Goal: Information Seeking & Learning: Compare options

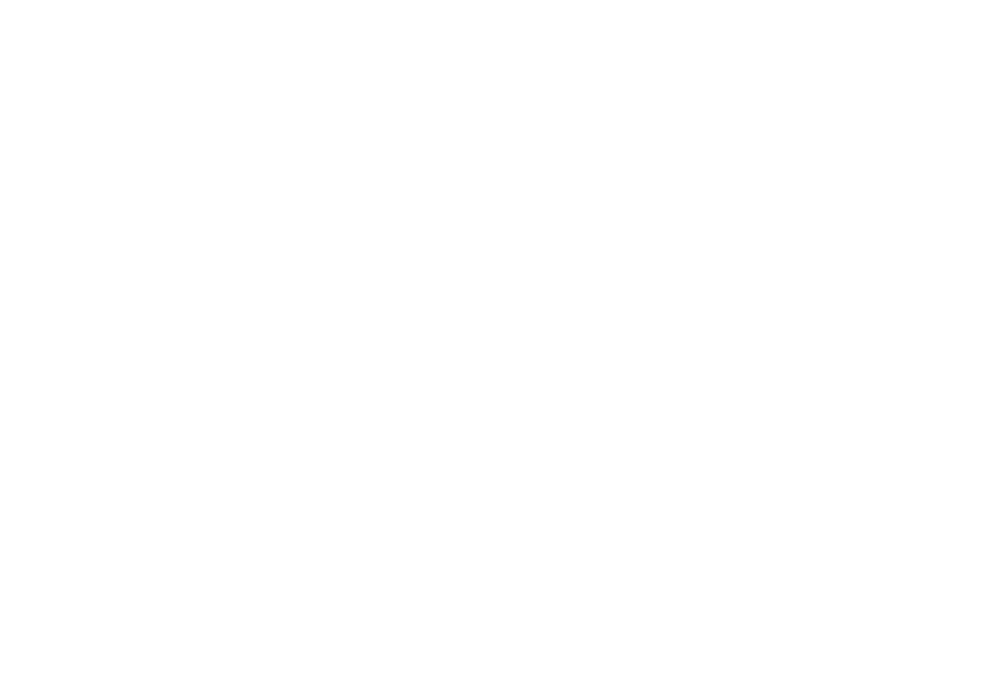
select select "Song"
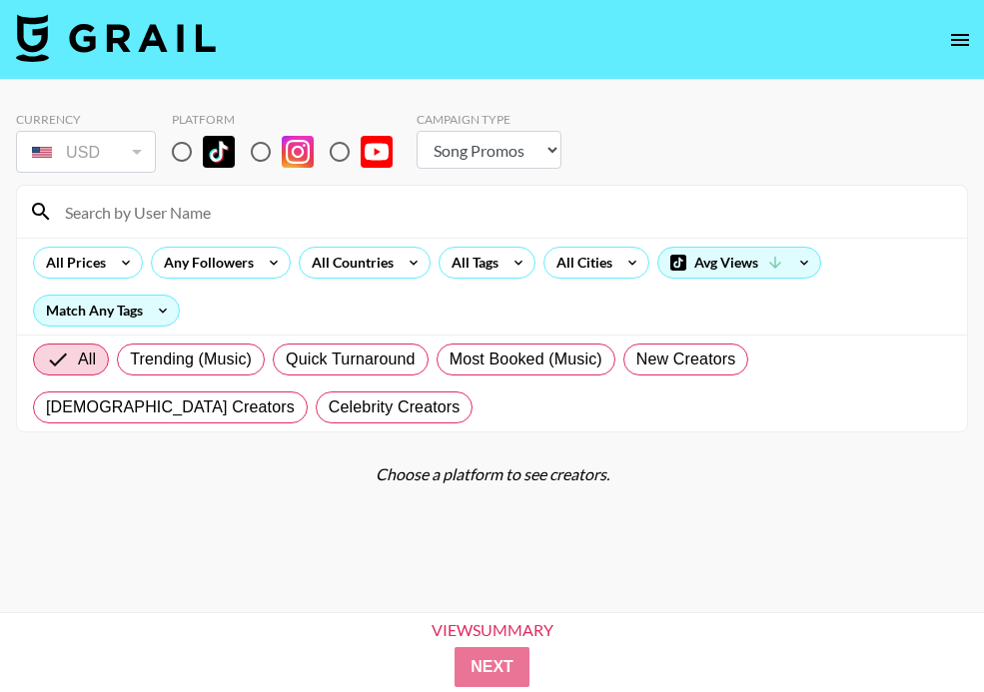
click at [197, 154] on input "radio" at bounding box center [182, 152] width 42 height 42
radio input "true"
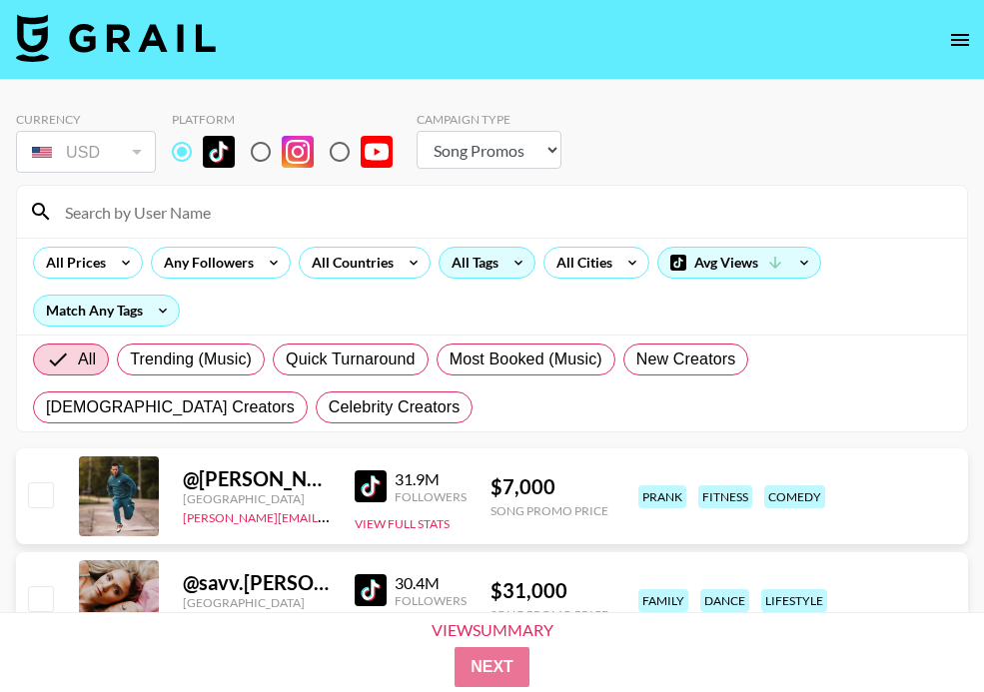
click at [502, 258] on icon at bounding box center [518, 263] width 32 height 30
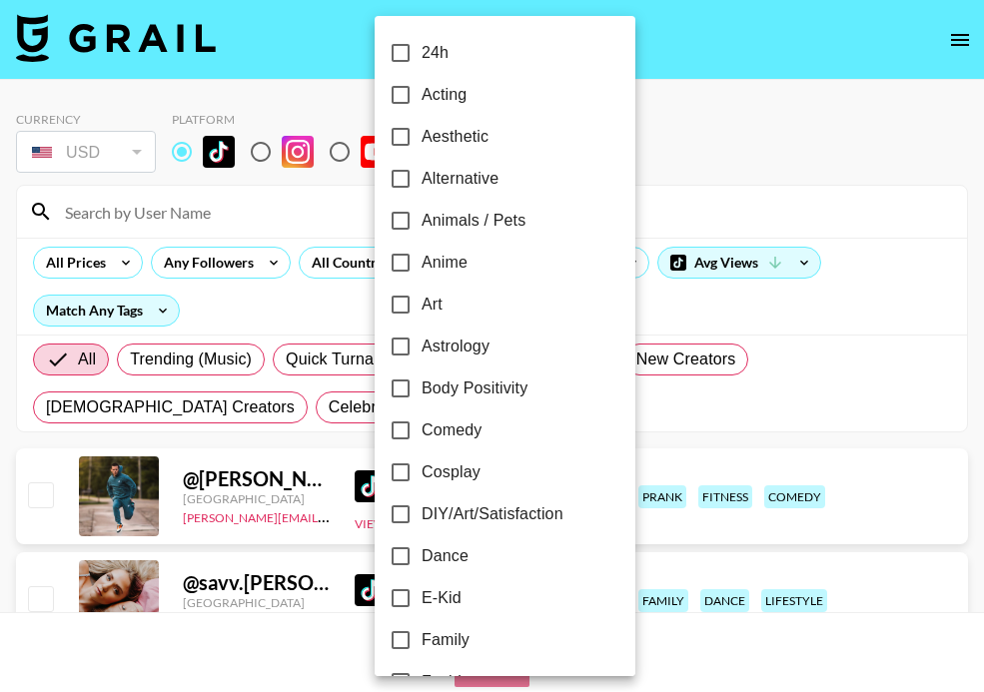
scroll to position [689, 0]
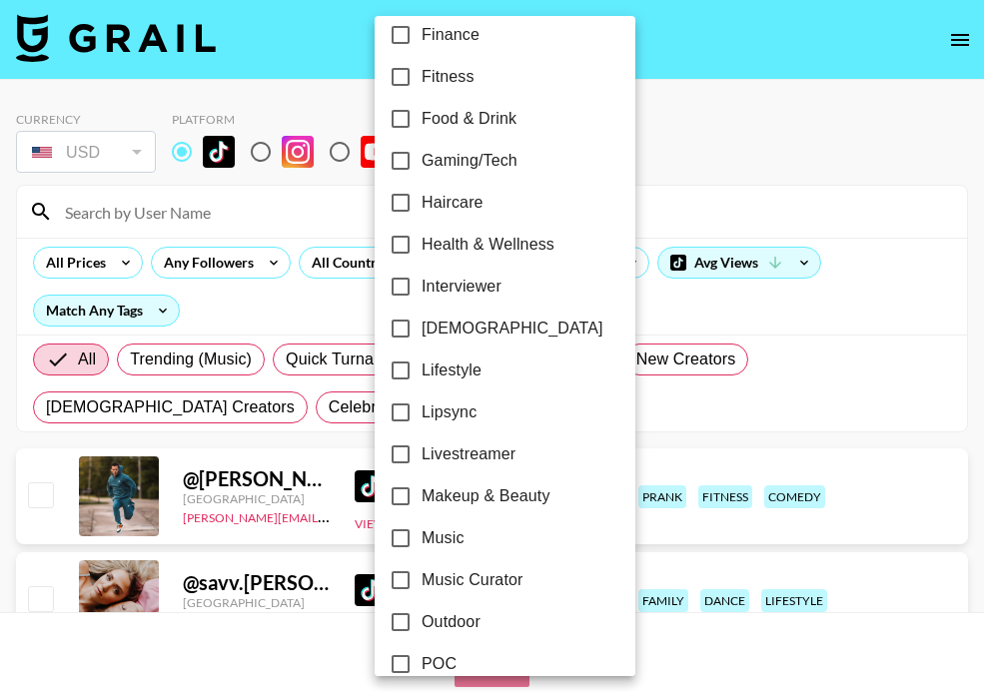
click at [442, 417] on span "Lipsync" at bounding box center [449, 413] width 55 height 24
click at [422, 417] on input "Lipsync" at bounding box center [401, 413] width 42 height 42
checkbox input "true"
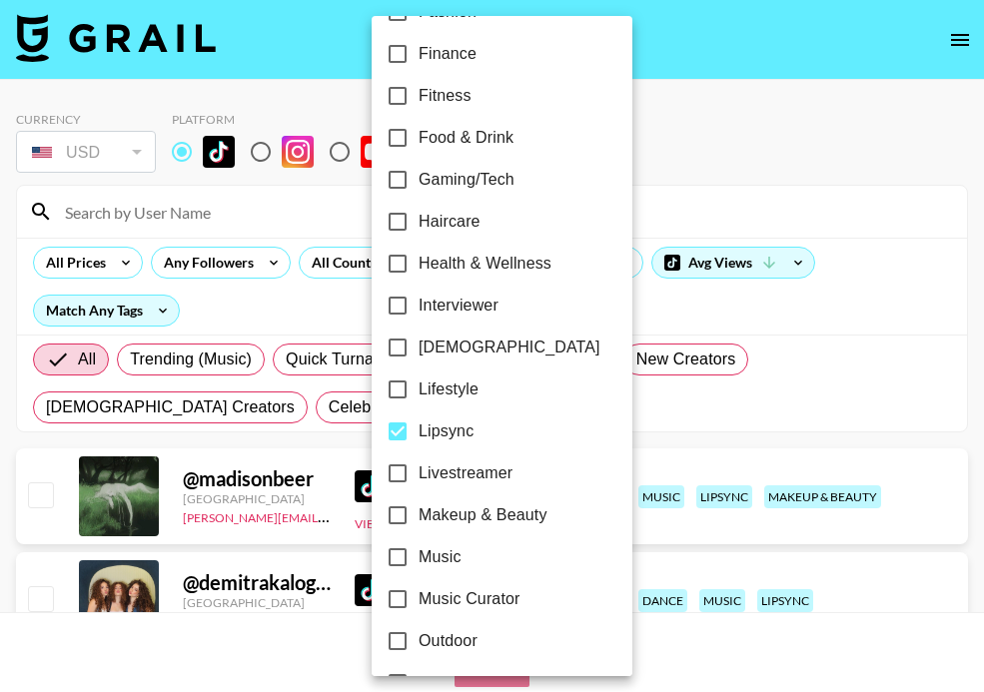
scroll to position [726, 0]
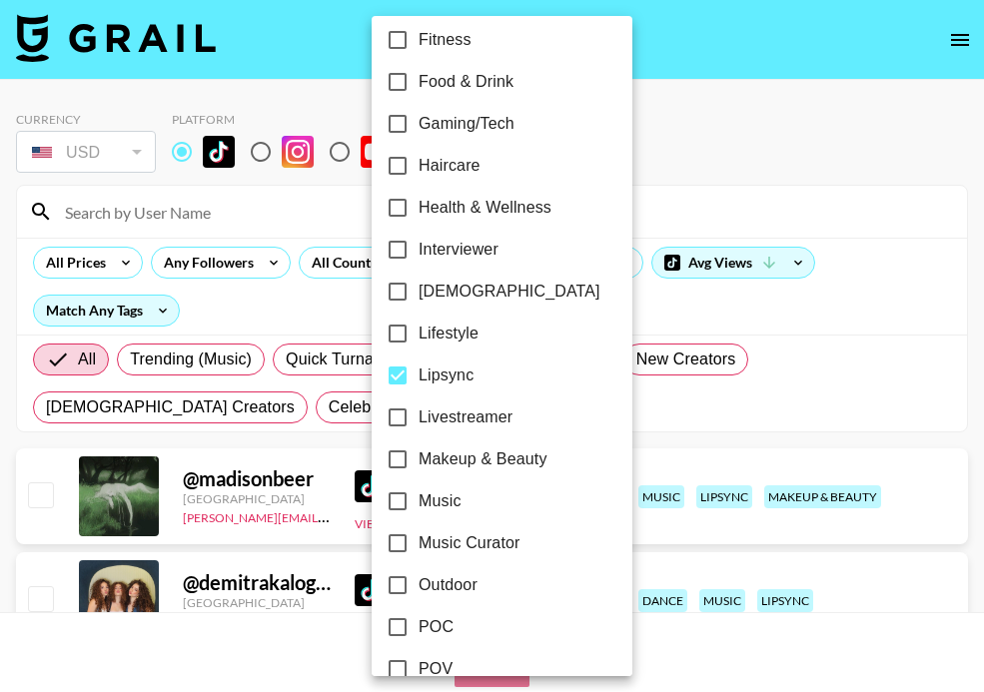
click at [444, 461] on span "Makeup & Beauty" at bounding box center [483, 460] width 129 height 24
click at [419, 461] on input "Makeup & Beauty" at bounding box center [398, 460] width 42 height 42
checkbox input "true"
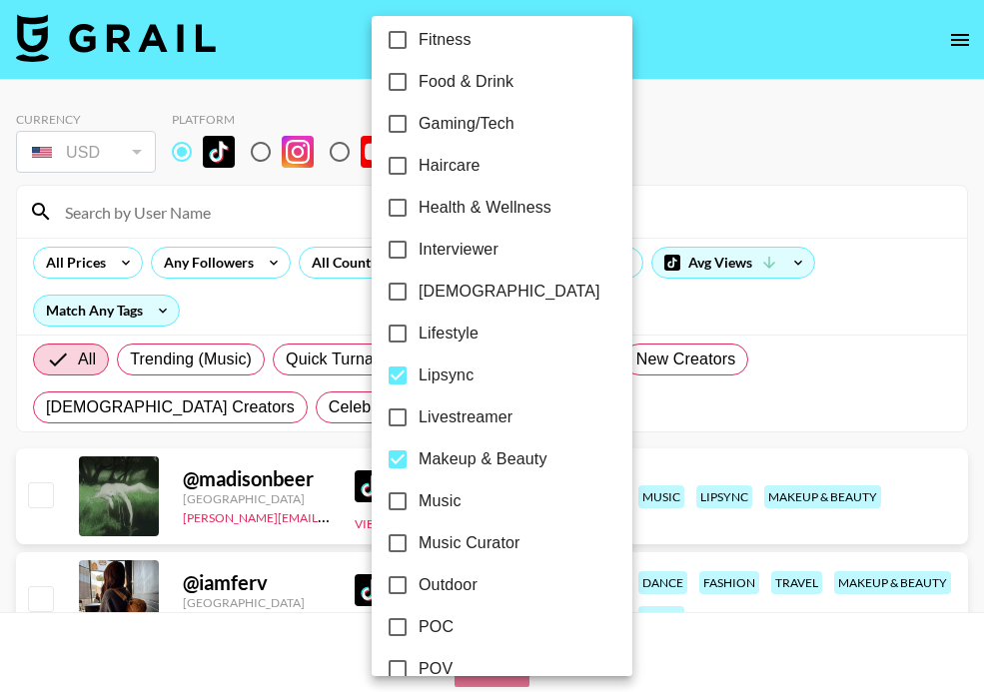
click at [232, 199] on div at bounding box center [492, 346] width 984 height 692
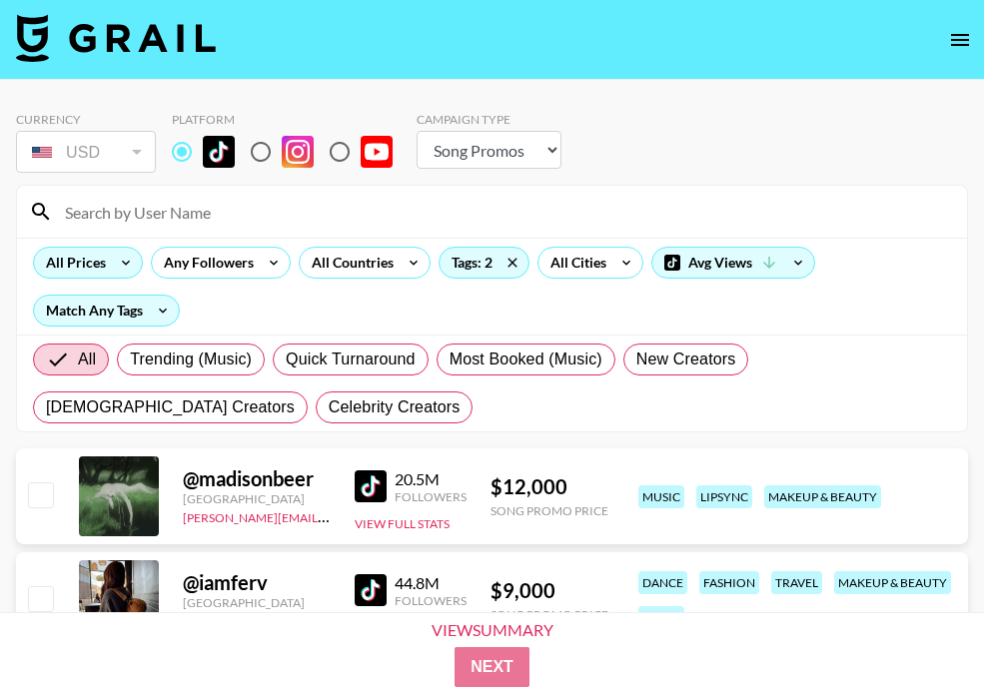
click at [113, 268] on icon at bounding box center [126, 263] width 32 height 30
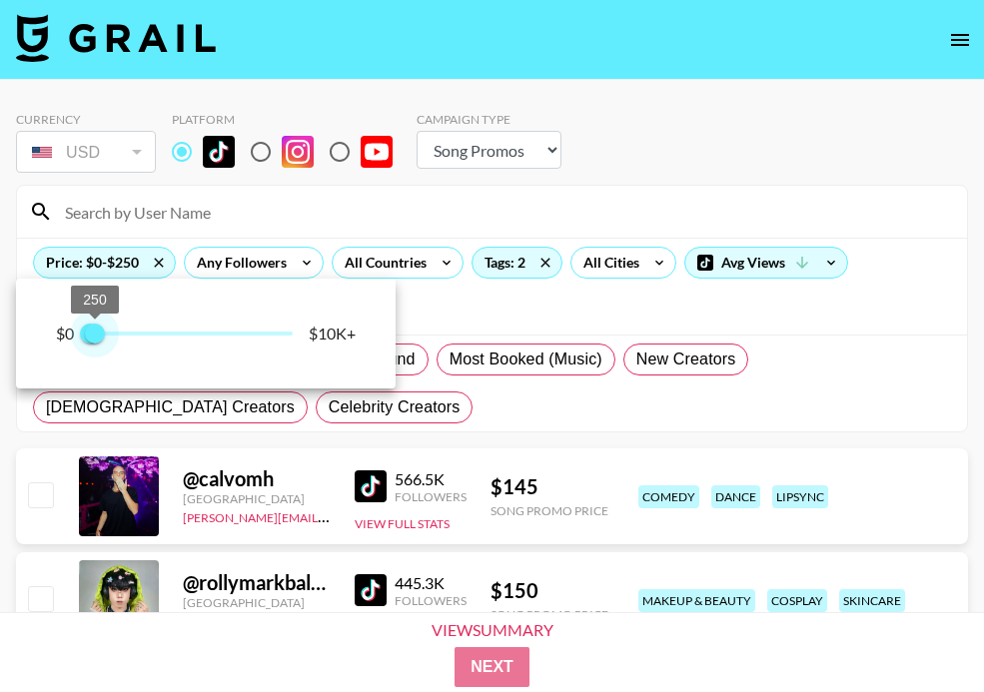
type input "500"
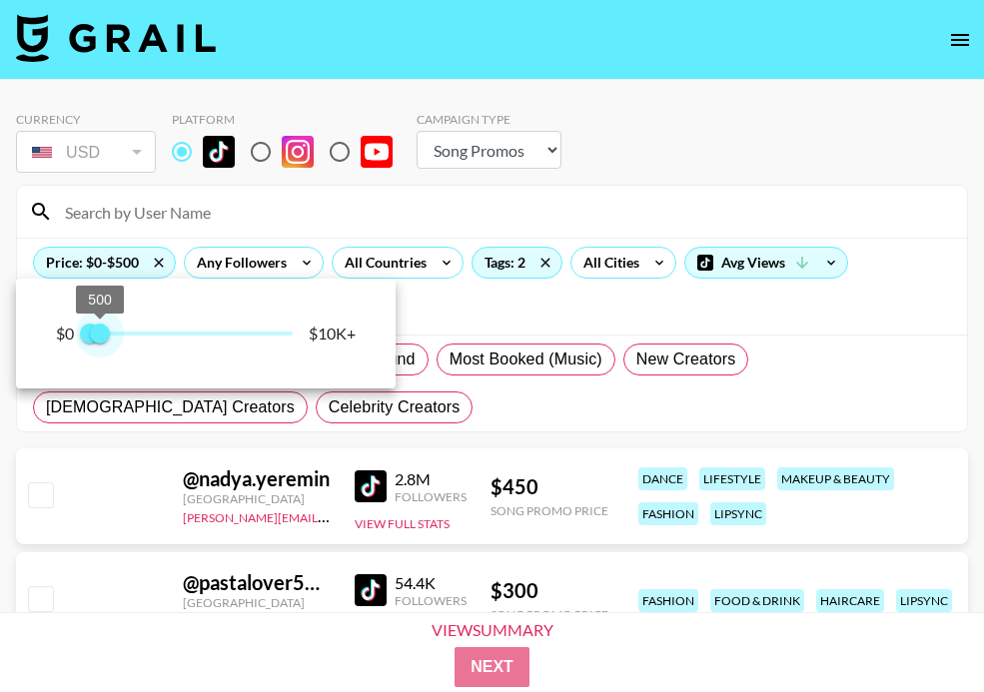
drag, startPoint x: 283, startPoint y: 330, endPoint x: 99, endPoint y: 329, distance: 183.8
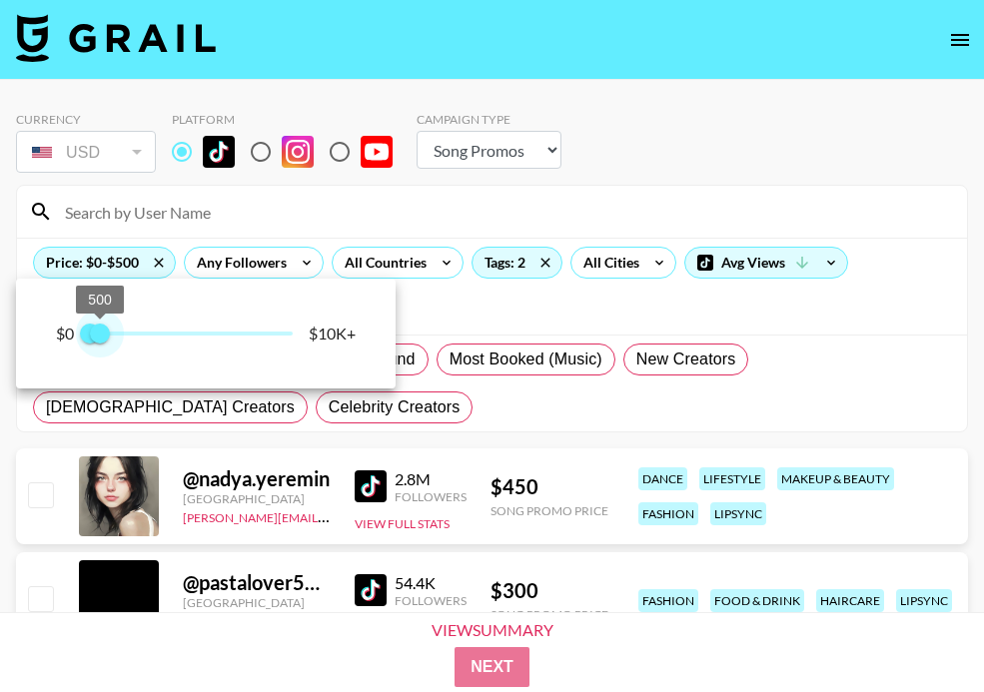
click at [99, 329] on span "500" at bounding box center [100, 334] width 20 height 20
click at [460, 415] on div at bounding box center [492, 346] width 984 height 692
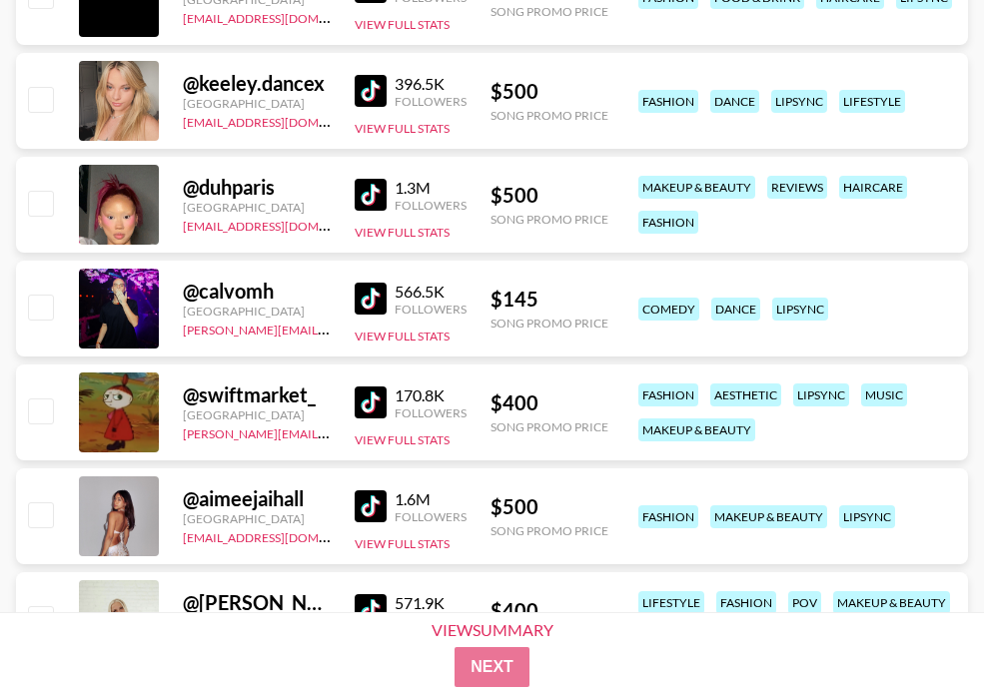
scroll to position [740, 0]
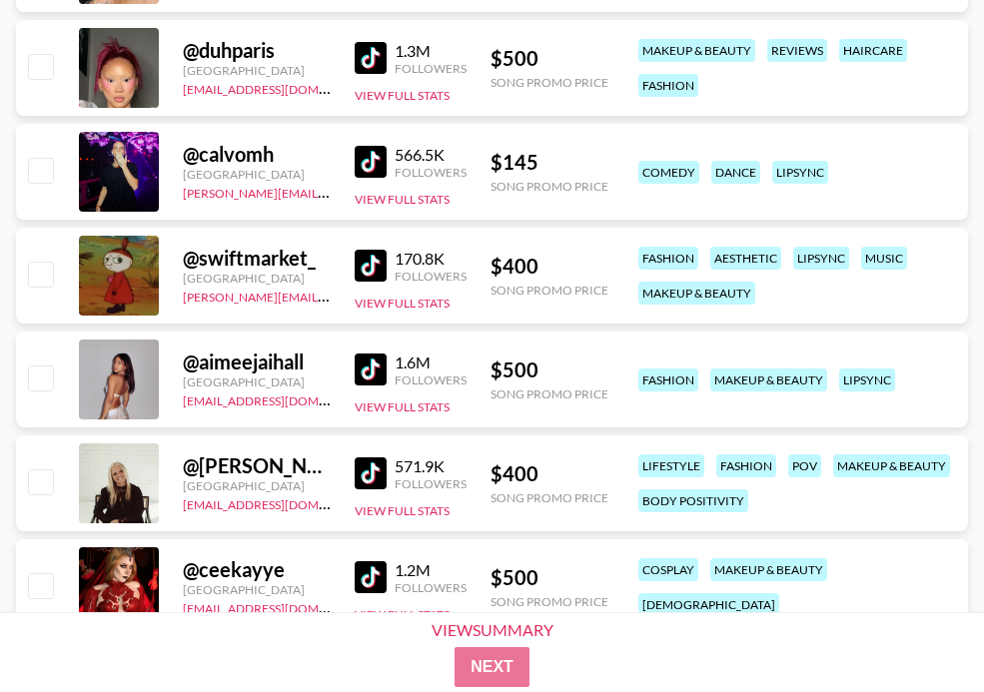
click at [362, 51] on img at bounding box center [371, 58] width 32 height 32
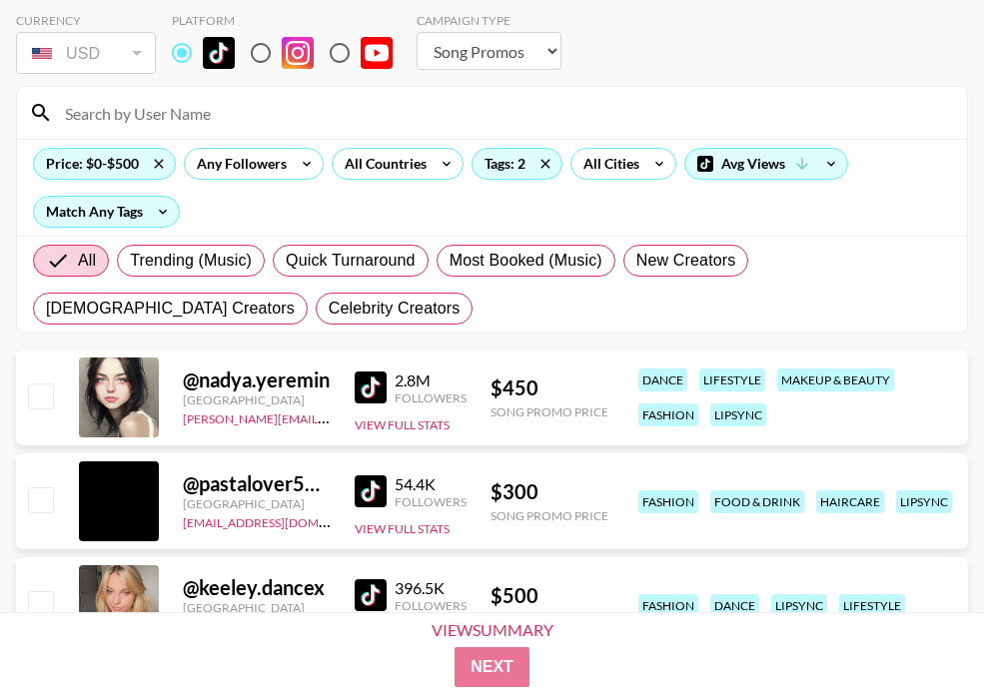
scroll to position [0, 0]
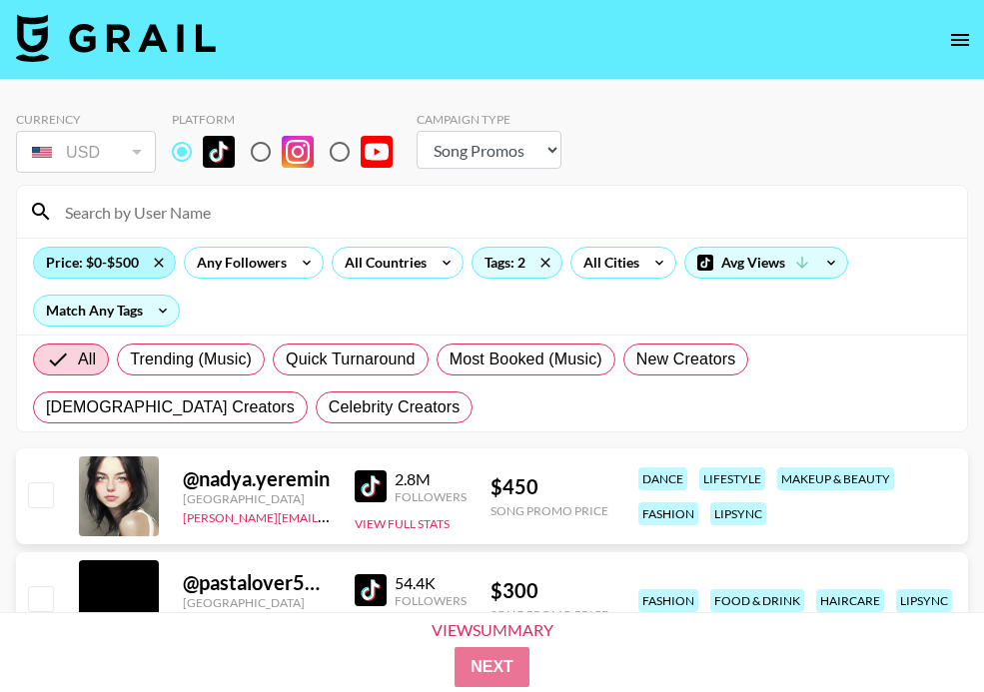
click at [117, 259] on div "Price: $0-$500" at bounding box center [104, 263] width 141 height 30
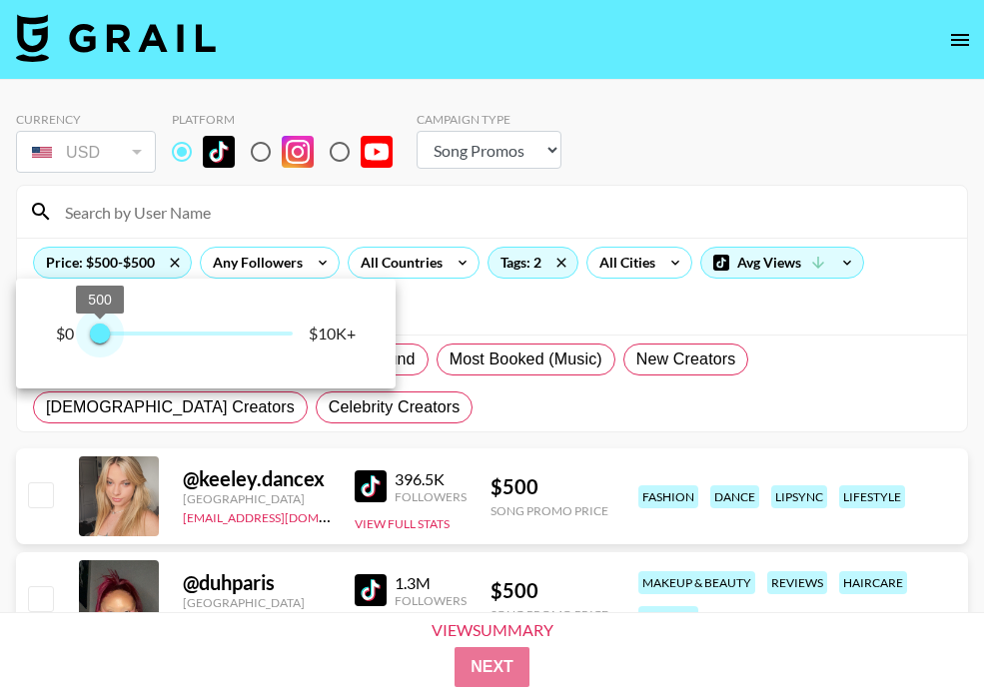
type input "250"
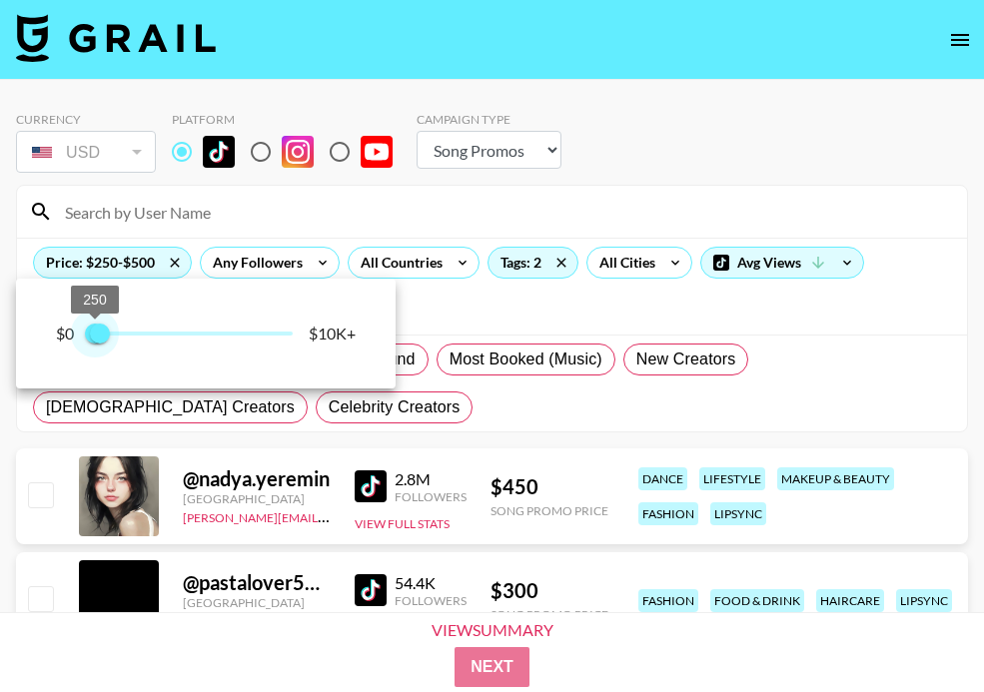
click at [96, 337] on span "250 500" at bounding box center [191, 334] width 203 height 30
click at [472, 294] on div at bounding box center [492, 346] width 984 height 692
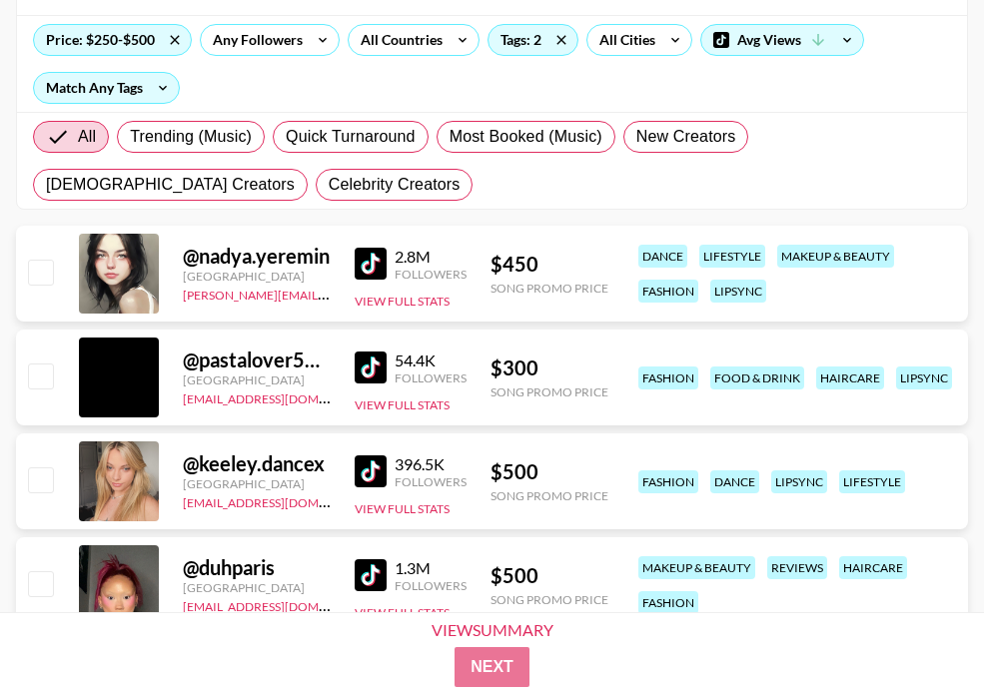
scroll to position [159, 0]
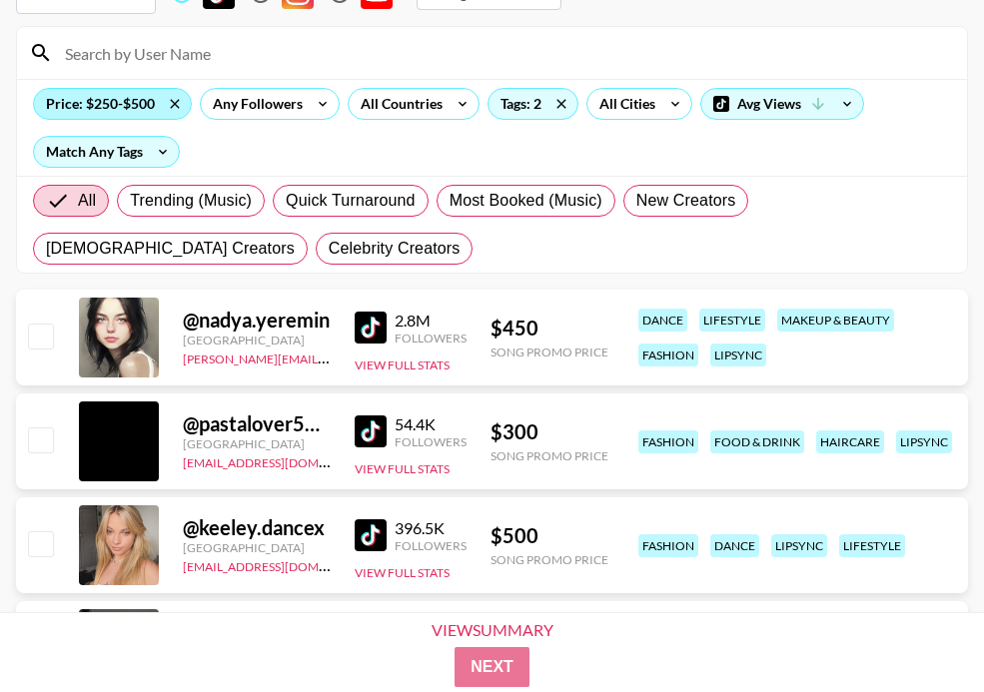
click at [82, 101] on div "Price: $250-$500" at bounding box center [112, 104] width 157 height 30
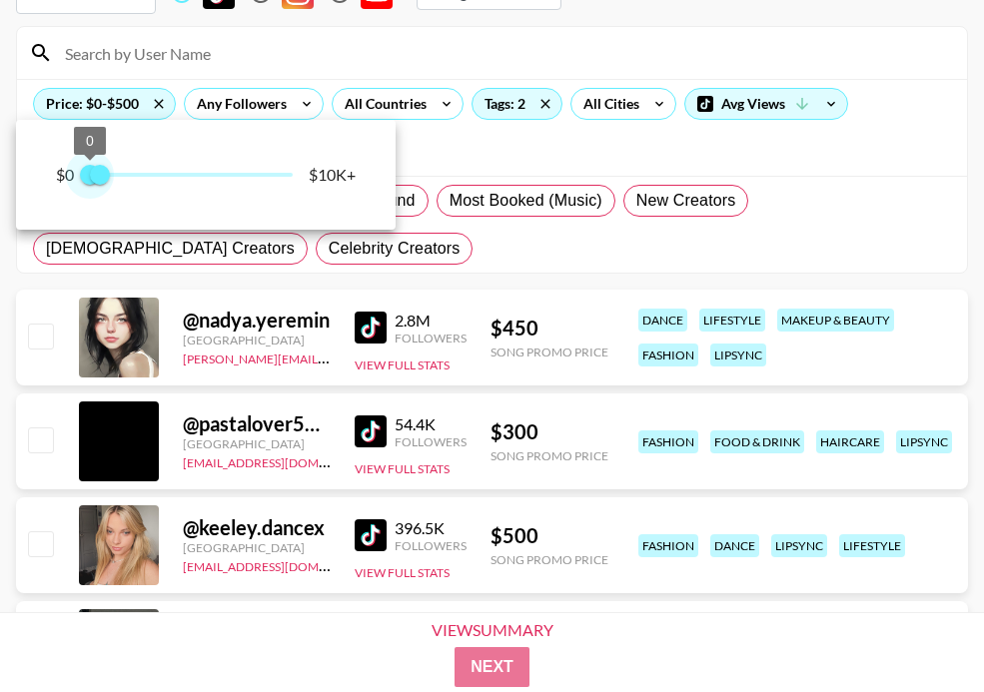
type input "250"
drag, startPoint x: 81, startPoint y: 175, endPoint x: 117, endPoint y: 176, distance: 36.0
click at [110, 176] on span "500" at bounding box center [100, 175] width 20 height 20
type input "1250"
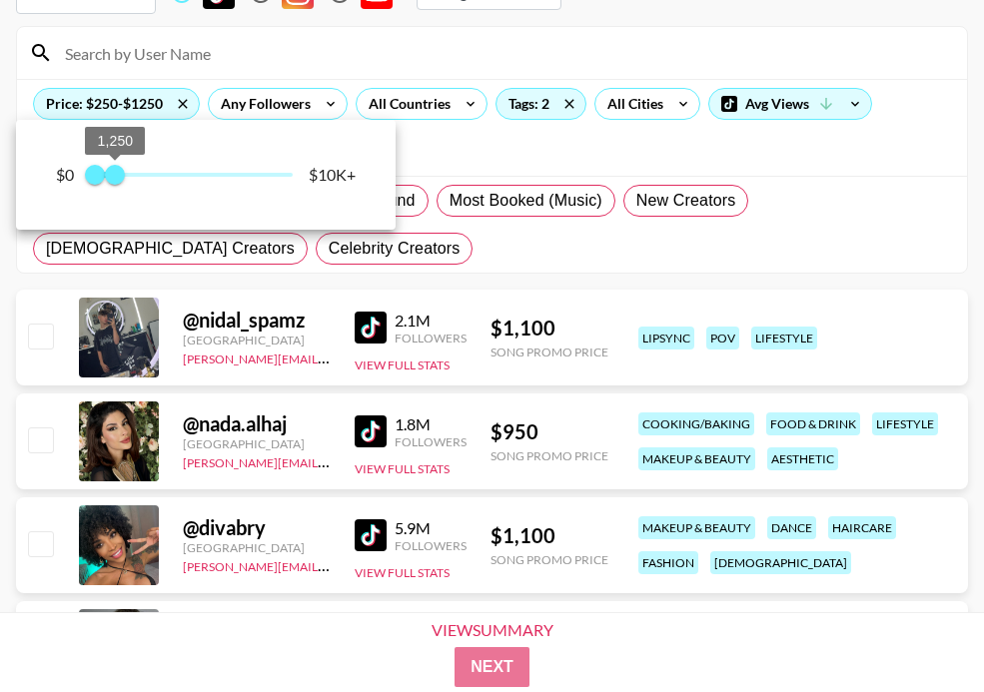
type input "0"
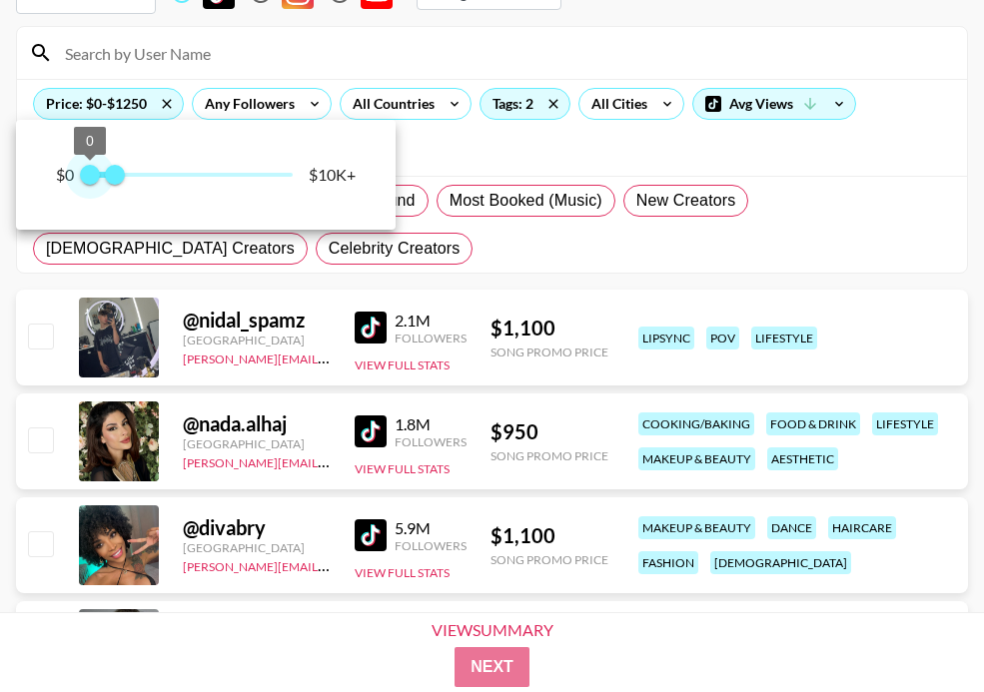
drag, startPoint x: 94, startPoint y: 177, endPoint x: 53, endPoint y: 177, distance: 41.0
click at [53, 177] on div "$0 0 1,250 $10K+" at bounding box center [206, 175] width 380 height 110
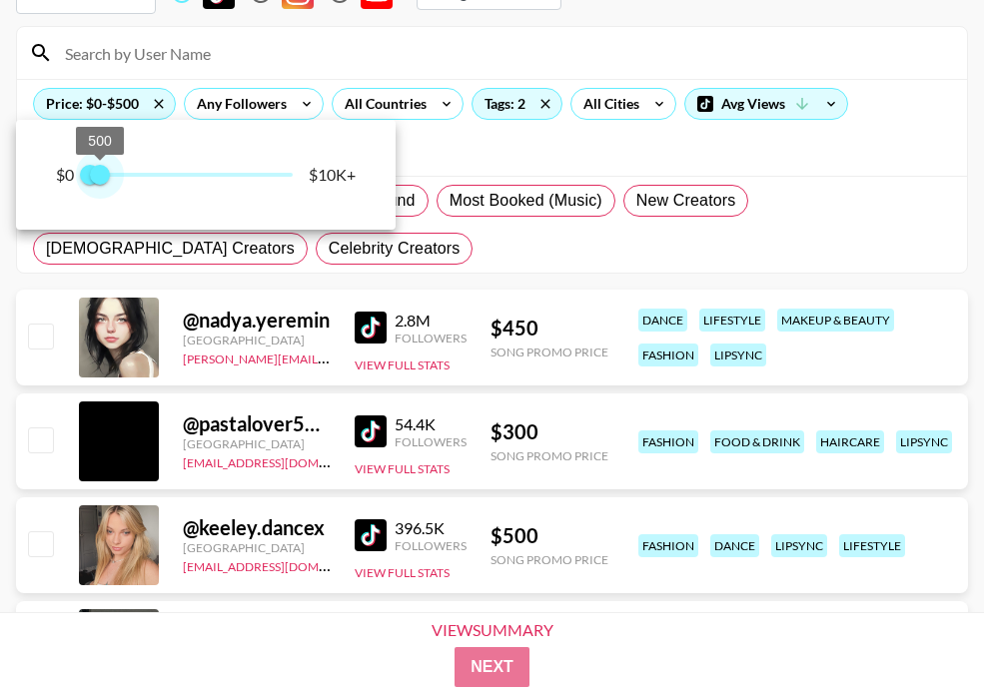
type input "250"
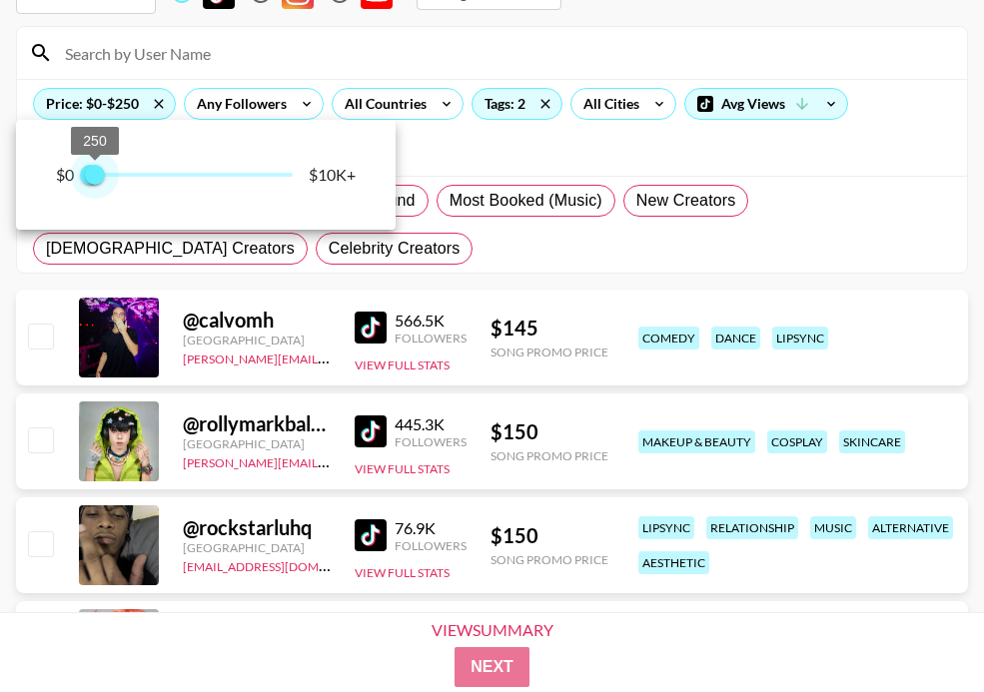
drag, startPoint x: 111, startPoint y: 177, endPoint x: 98, endPoint y: 175, distance: 13.1
click at [98, 175] on span "250" at bounding box center [95, 175] width 20 height 20
click at [405, 242] on div at bounding box center [492, 346] width 984 height 692
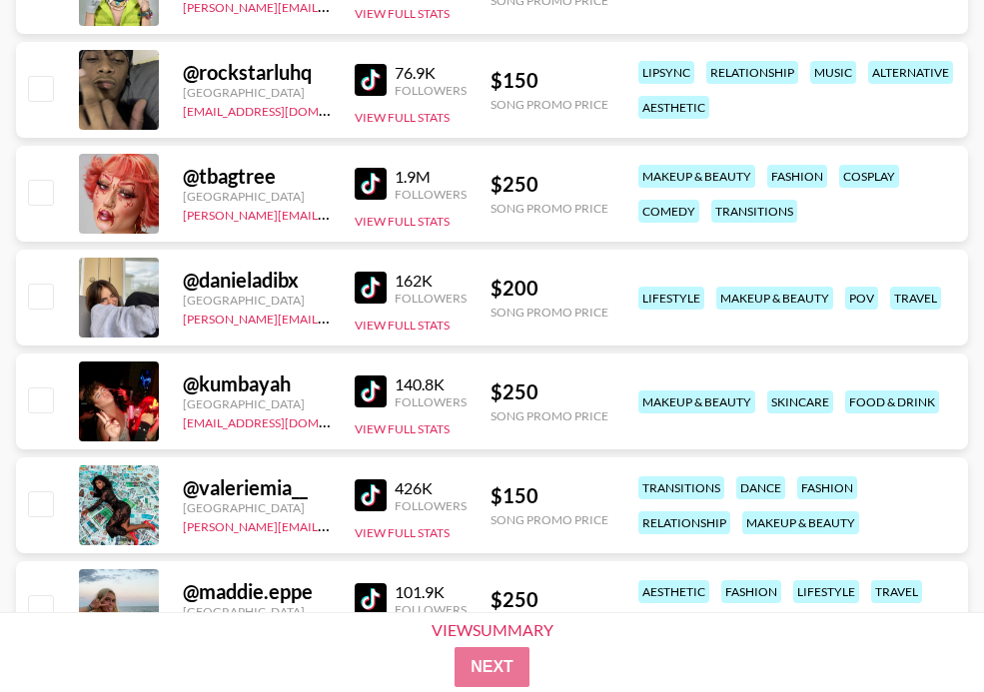
scroll to position [618, 0]
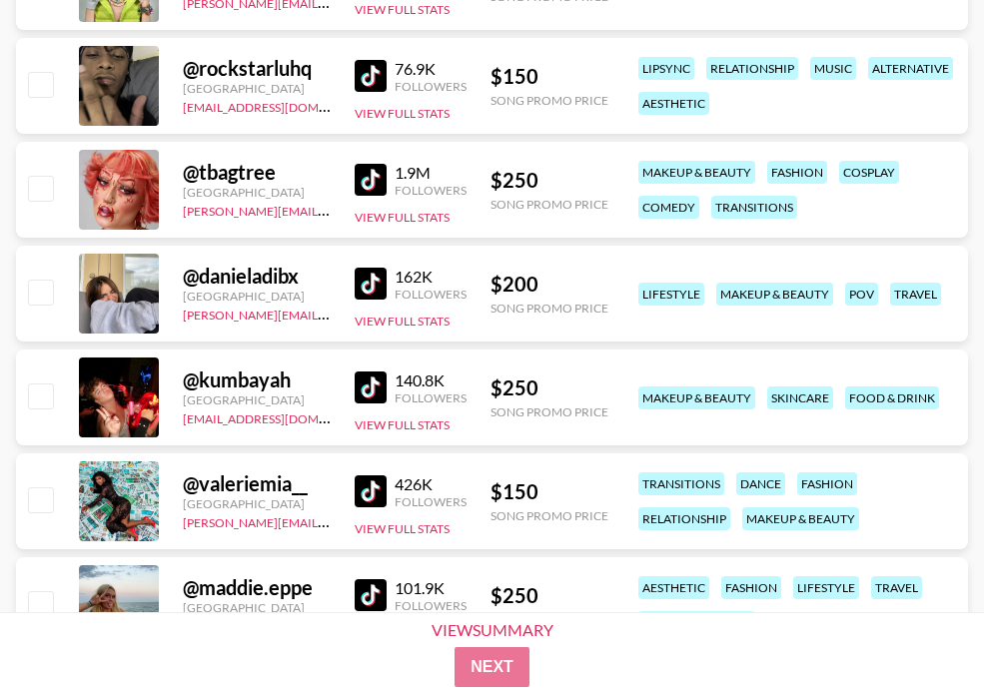
click at [365, 281] on img at bounding box center [371, 284] width 32 height 32
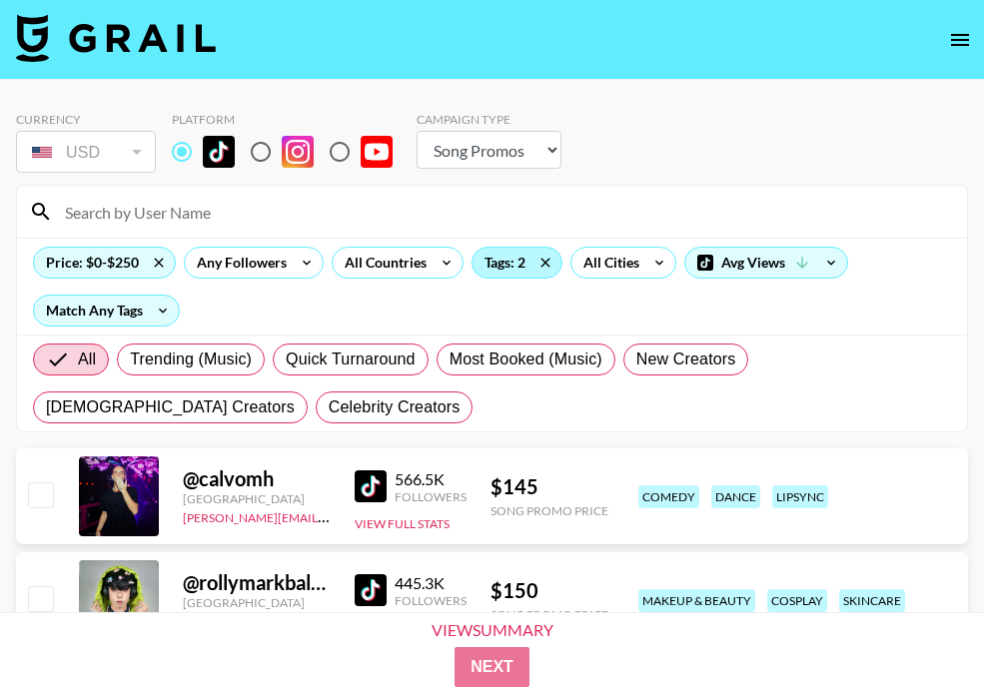
click at [513, 275] on div "Tags: 2" at bounding box center [517, 263] width 89 height 30
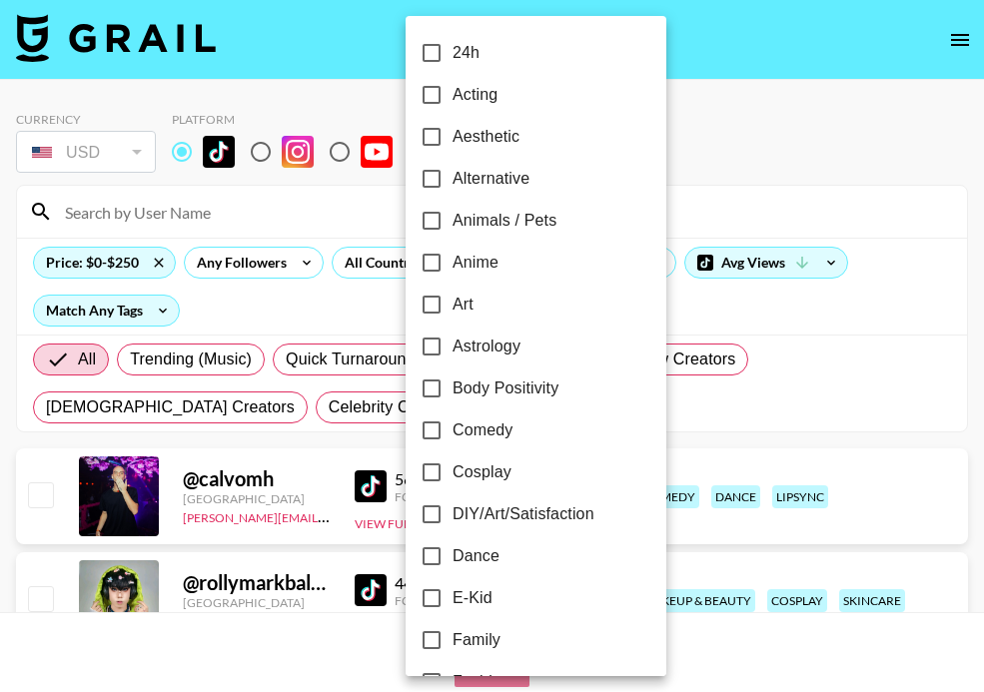
scroll to position [673, 0]
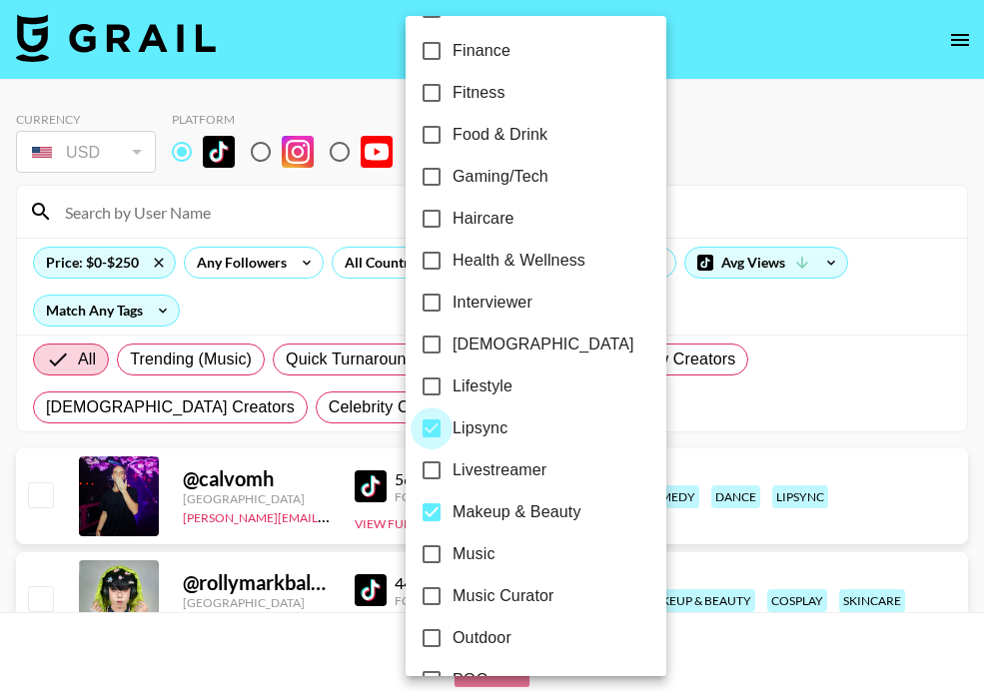
click at [436, 435] on input "Lipsync" at bounding box center [432, 429] width 42 height 42
checkbox input "false"
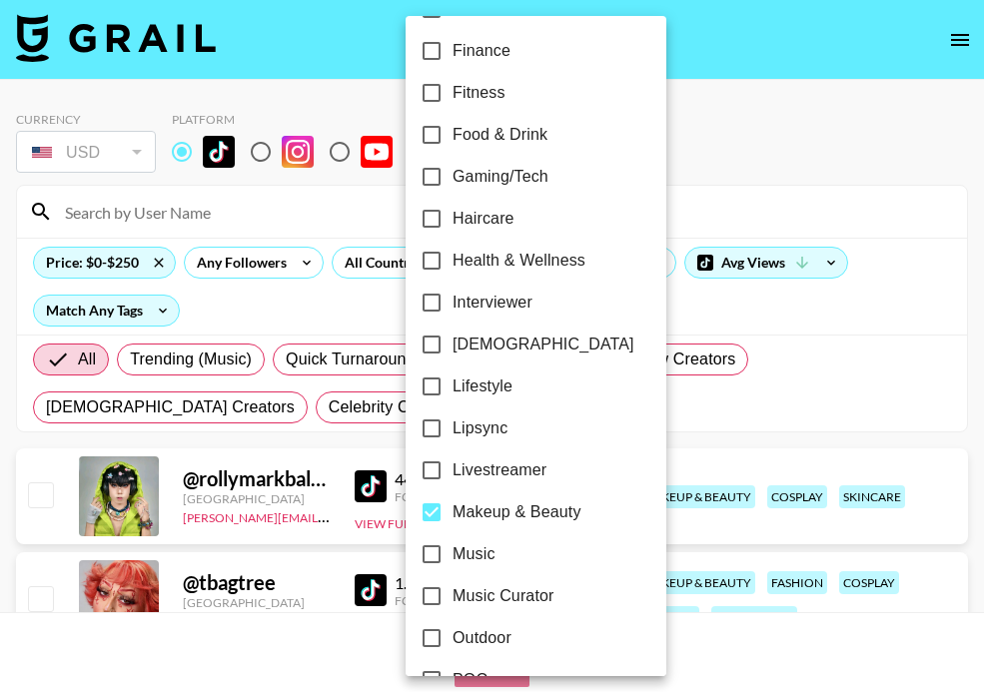
click at [696, 428] on div at bounding box center [492, 346] width 984 height 692
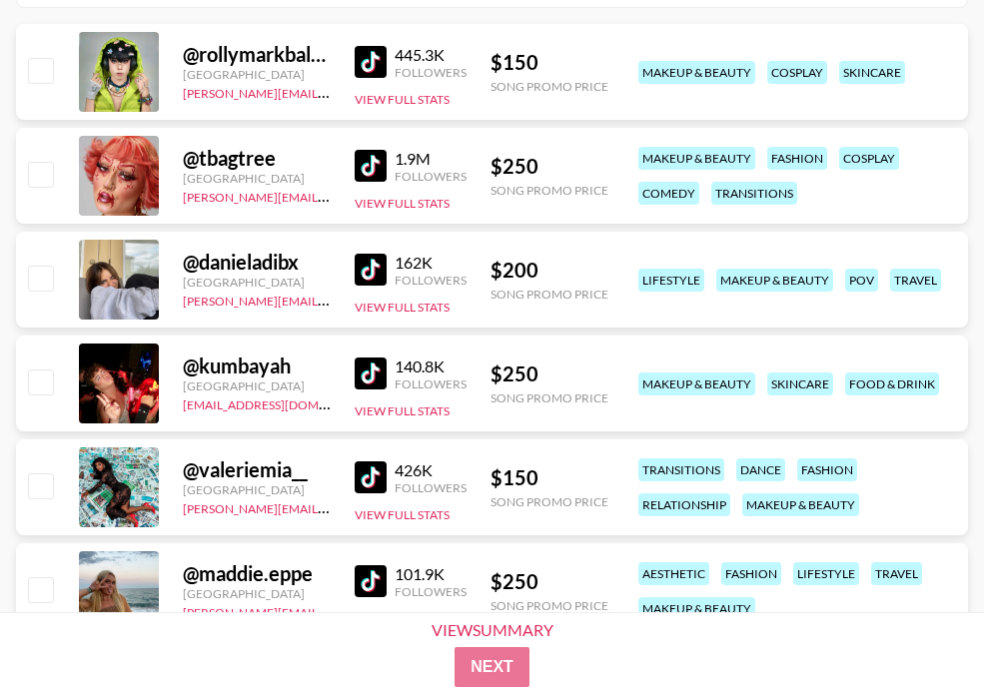
scroll to position [773, 0]
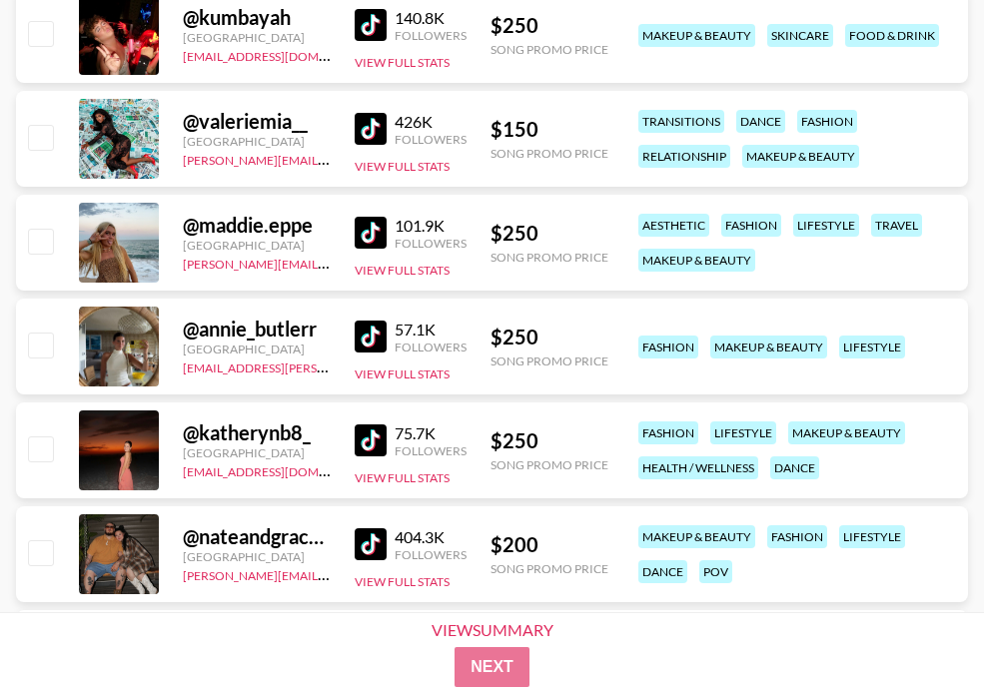
click at [373, 439] on img at bounding box center [371, 441] width 32 height 32
click at [372, 235] on img at bounding box center [371, 233] width 32 height 32
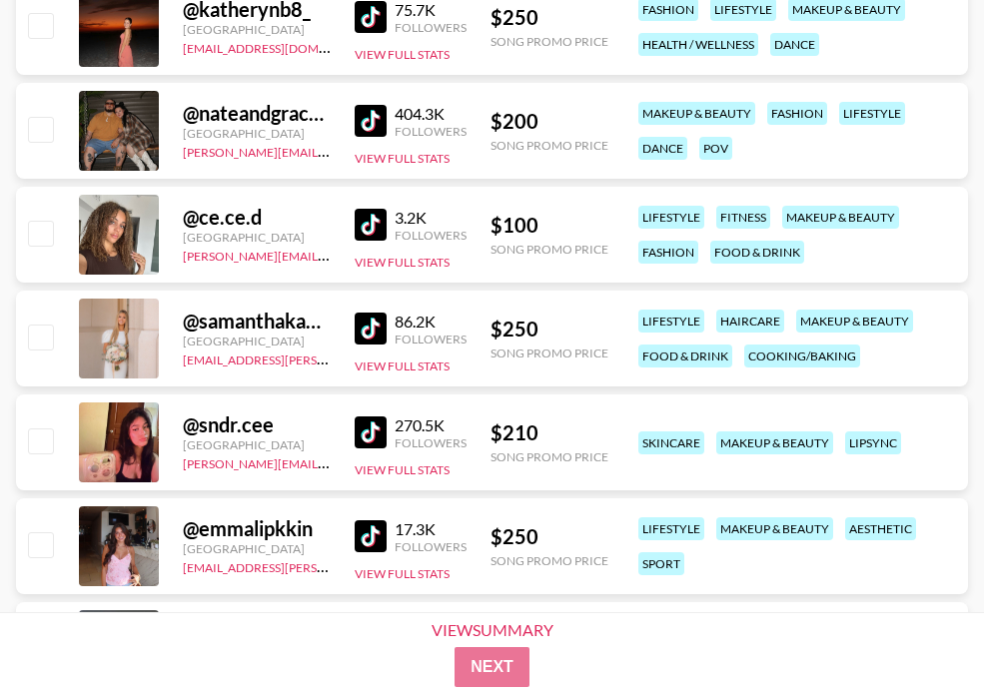
click at [371, 429] on img at bounding box center [371, 433] width 32 height 32
click at [360, 322] on img at bounding box center [371, 329] width 32 height 32
click at [362, 526] on img at bounding box center [371, 536] width 32 height 32
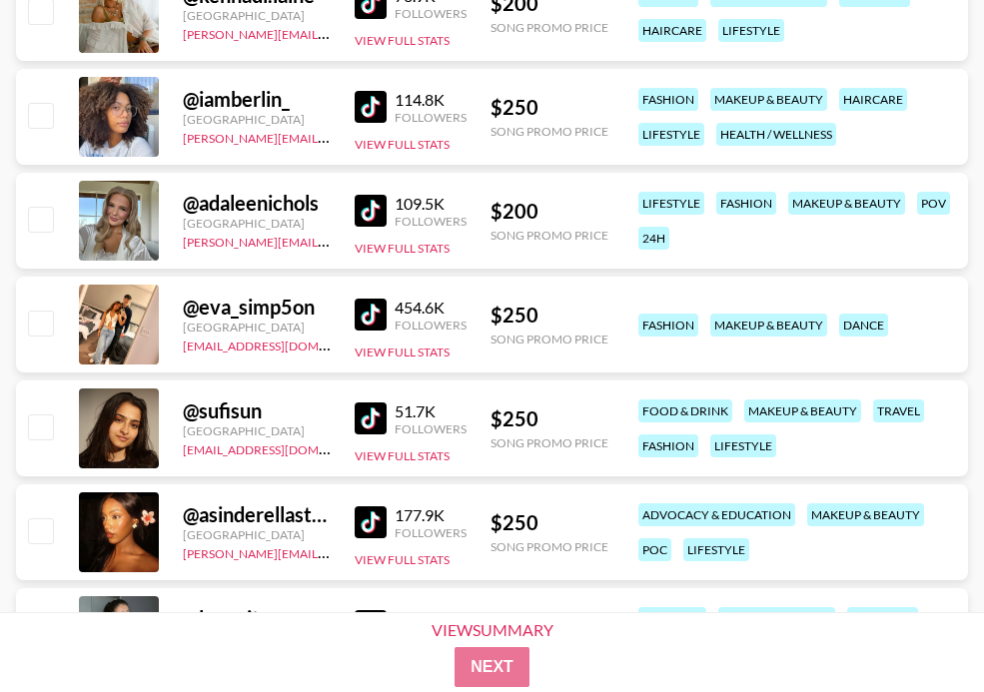
scroll to position [2156, 0]
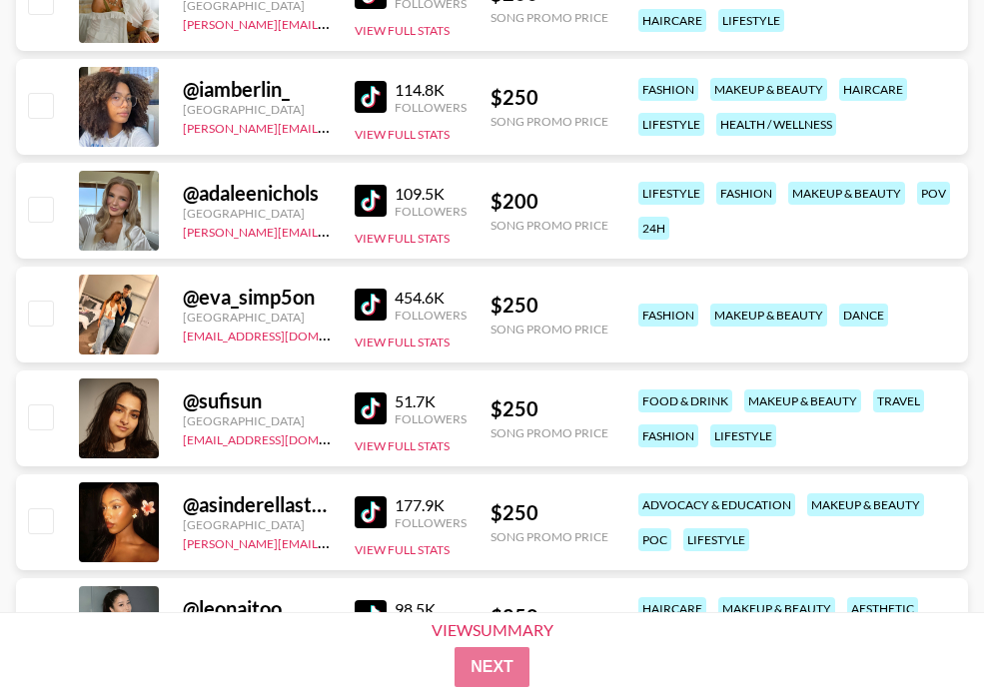
click at [384, 504] on img at bounding box center [371, 512] width 32 height 32
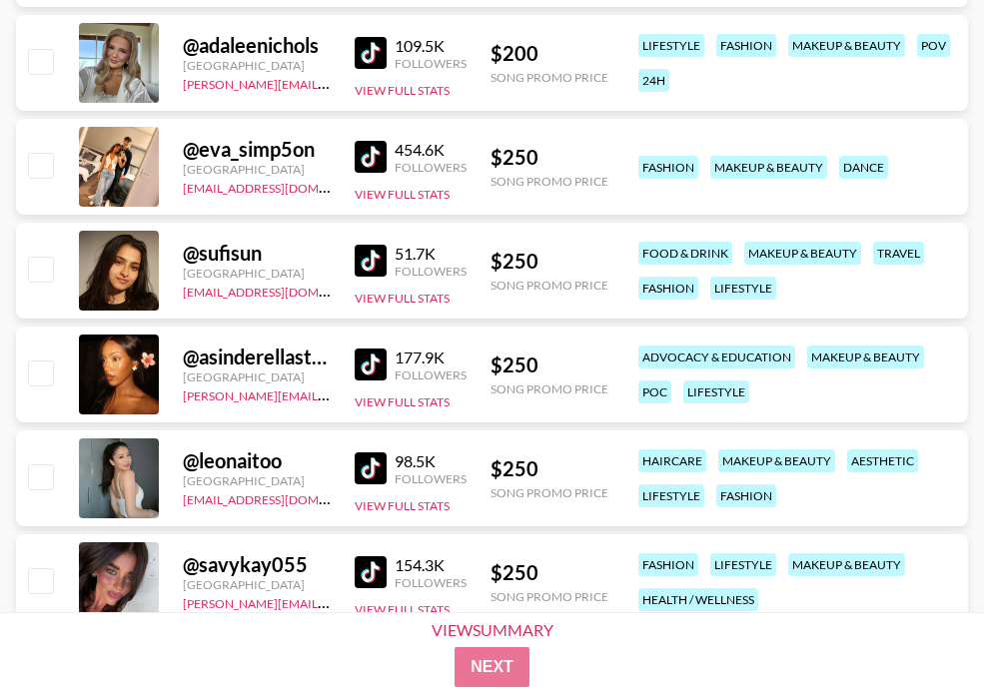
scroll to position [2335, 0]
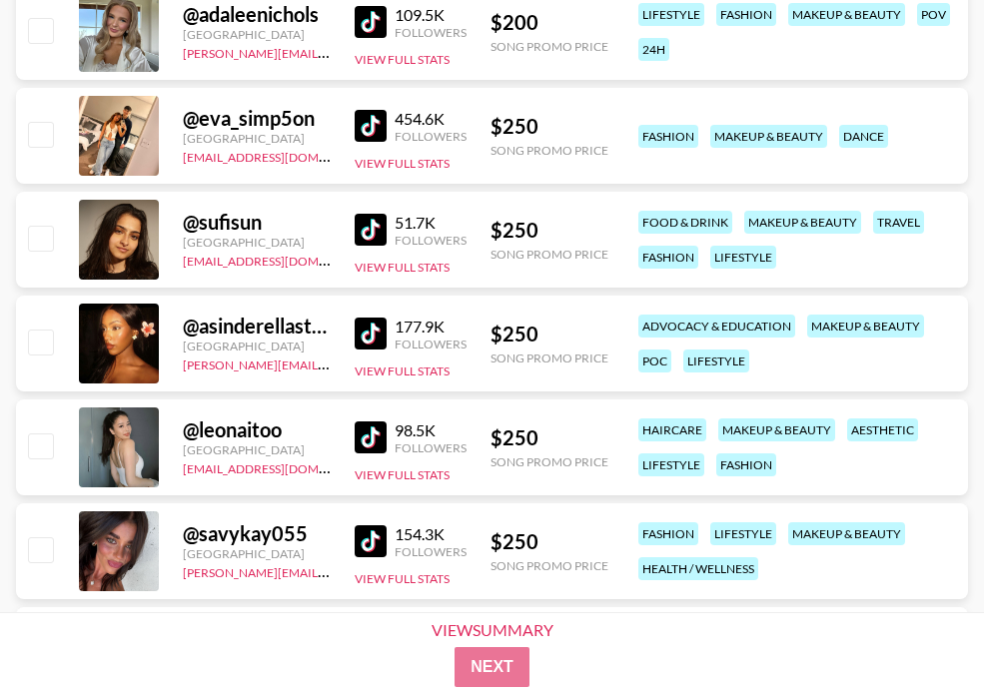
click at [365, 437] on img at bounding box center [371, 438] width 32 height 32
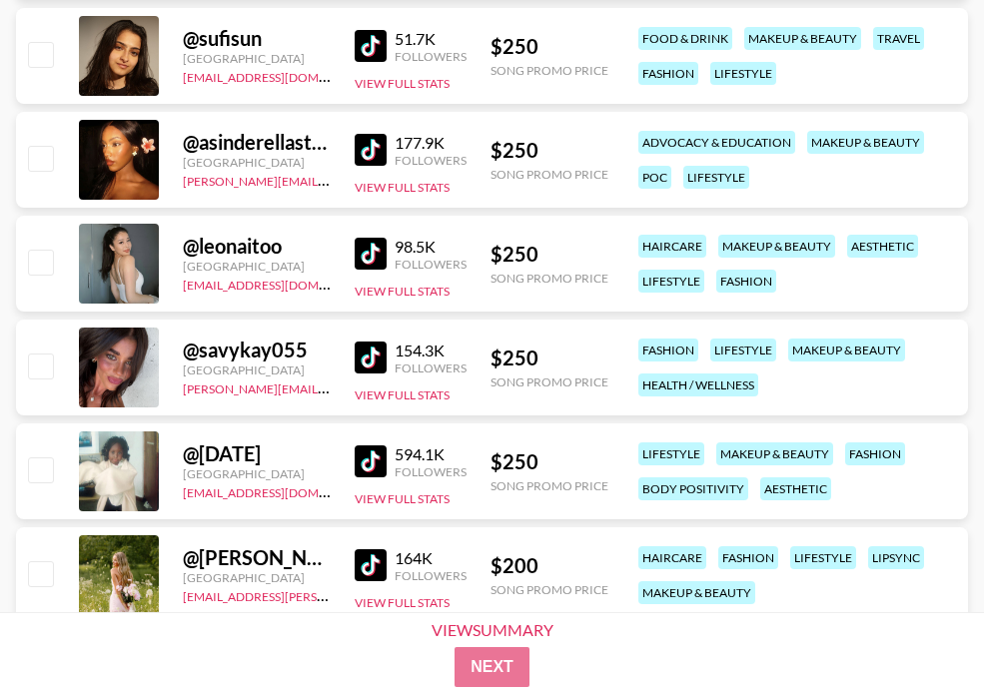
click at [390, 356] on link at bounding box center [375, 358] width 40 height 32
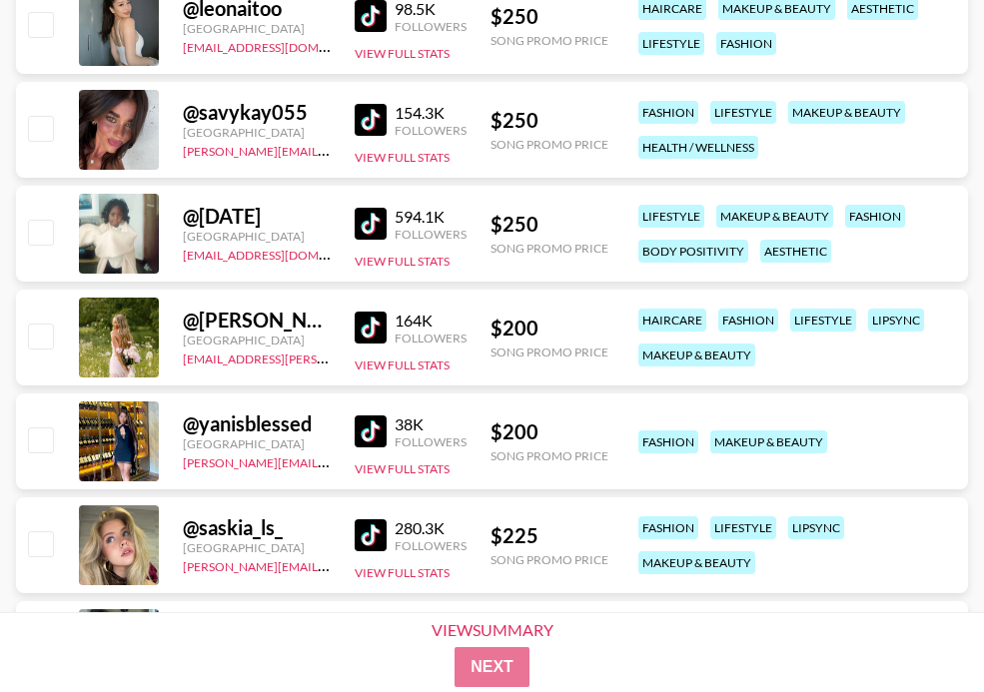
click at [382, 326] on img at bounding box center [371, 328] width 32 height 32
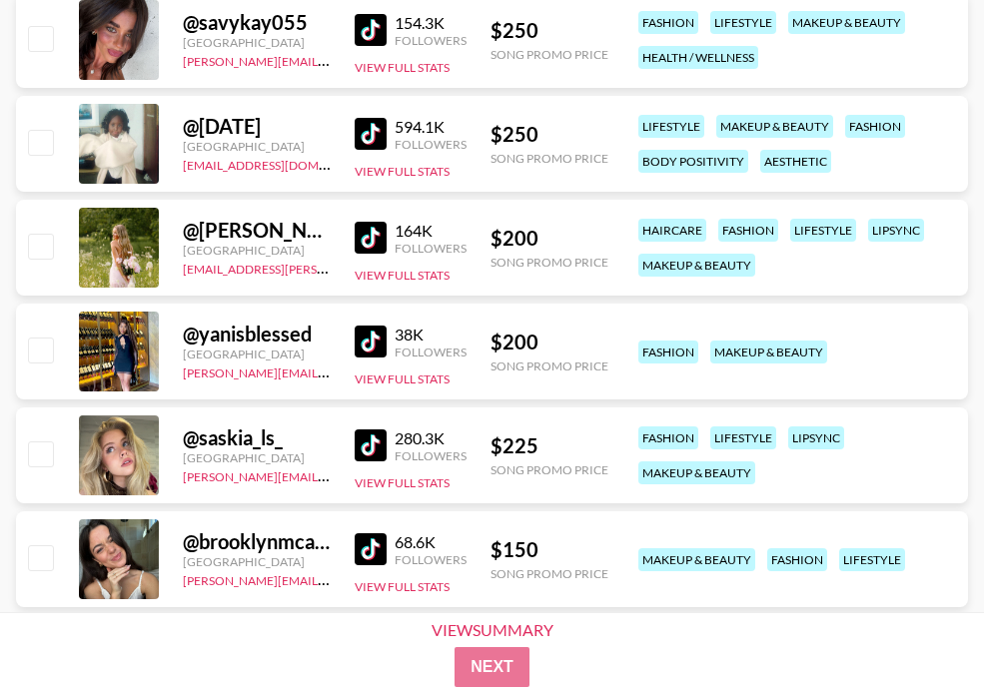
scroll to position [2912, 0]
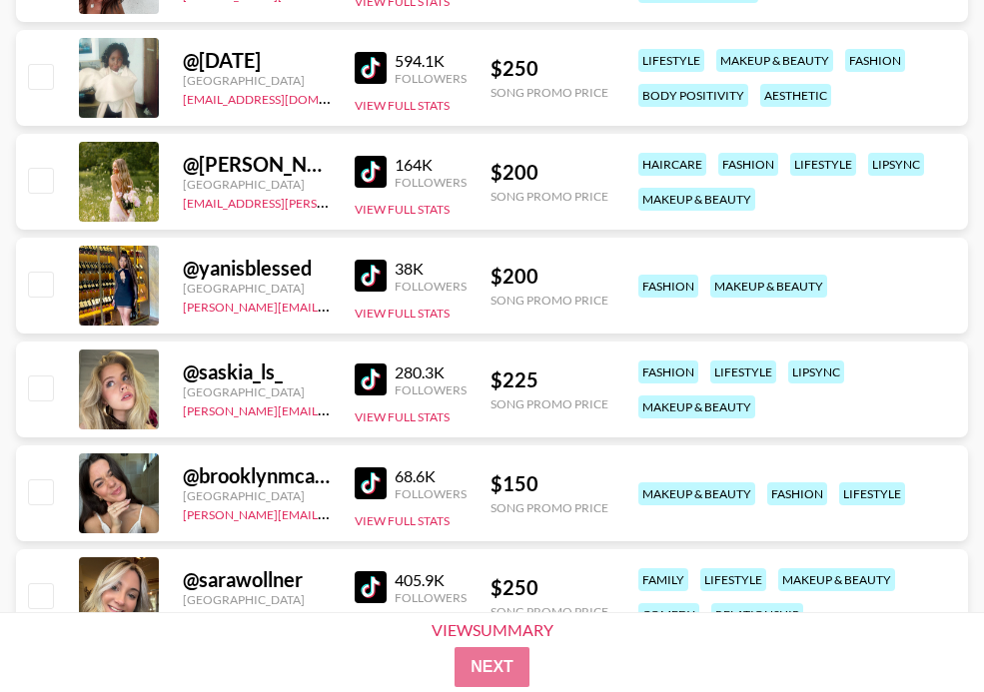
click at [366, 361] on div "280.3K Followers View Full Stats" at bounding box center [411, 390] width 112 height 71
click at [366, 363] on div "280.3K Followers" at bounding box center [411, 380] width 112 height 35
click at [369, 372] on img at bounding box center [371, 380] width 32 height 32
click at [365, 495] on img at bounding box center [371, 484] width 32 height 32
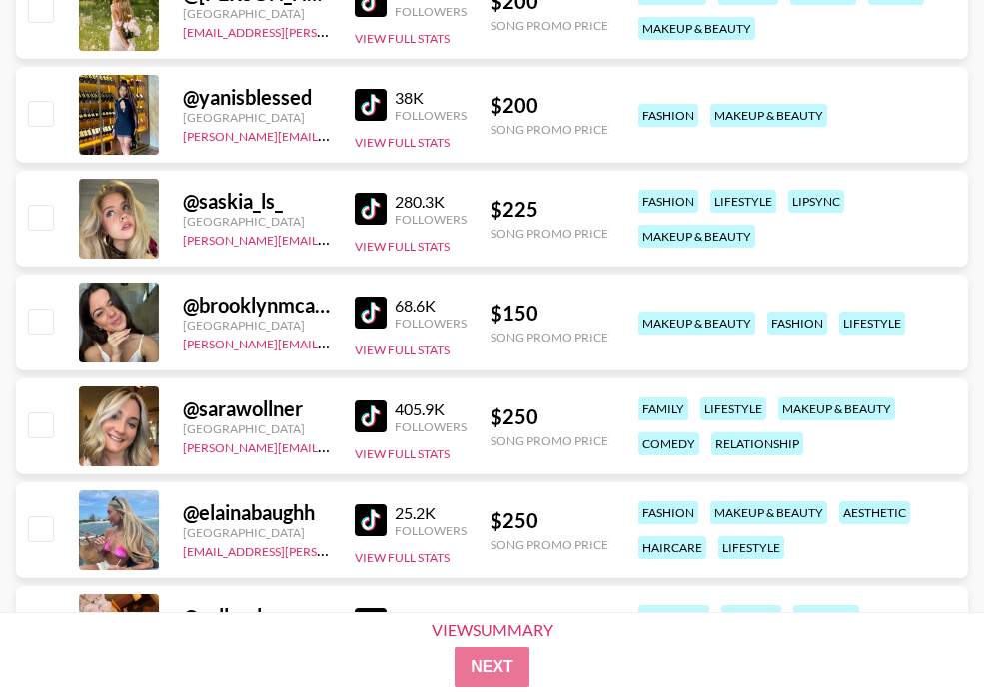
scroll to position [3164, 0]
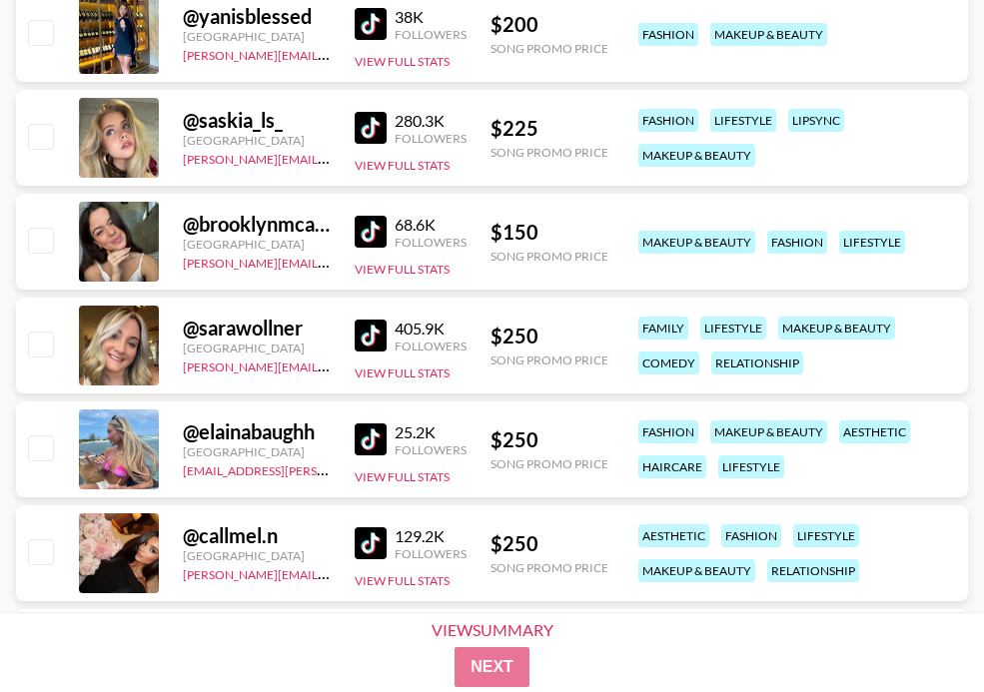
click at [375, 426] on img at bounding box center [371, 440] width 32 height 32
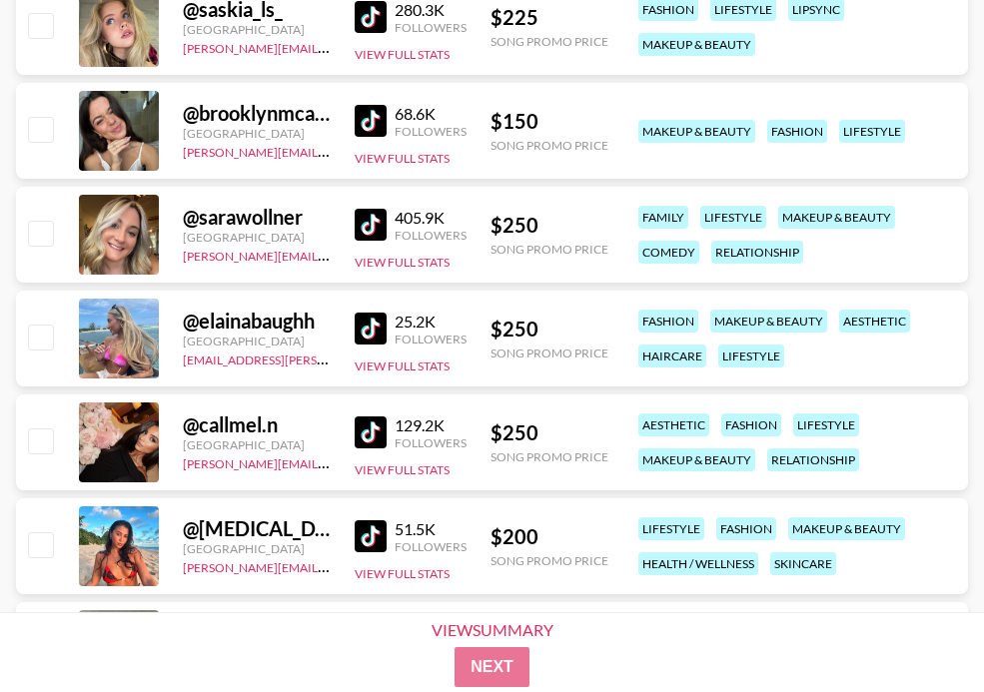
scroll to position [3388, 0]
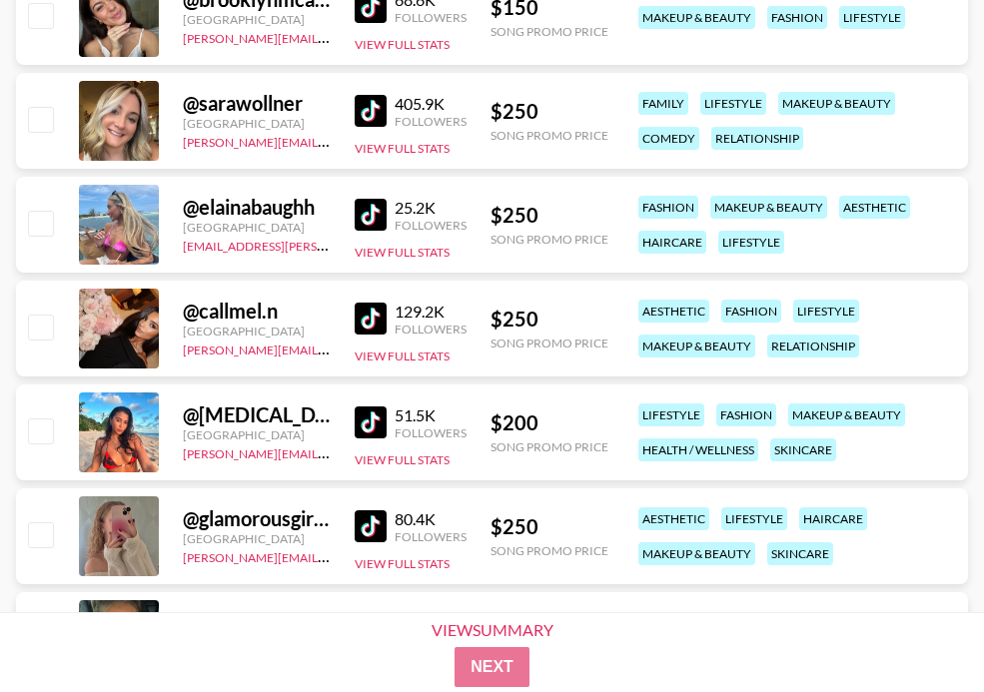
click at [377, 421] on img at bounding box center [371, 423] width 32 height 32
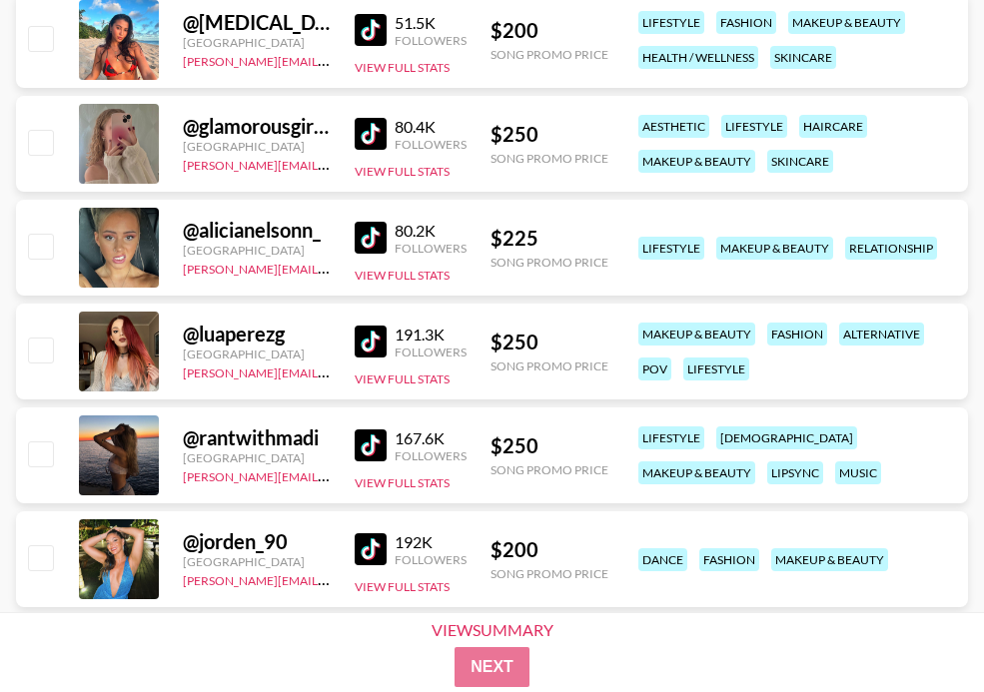
scroll to position [3818, 0]
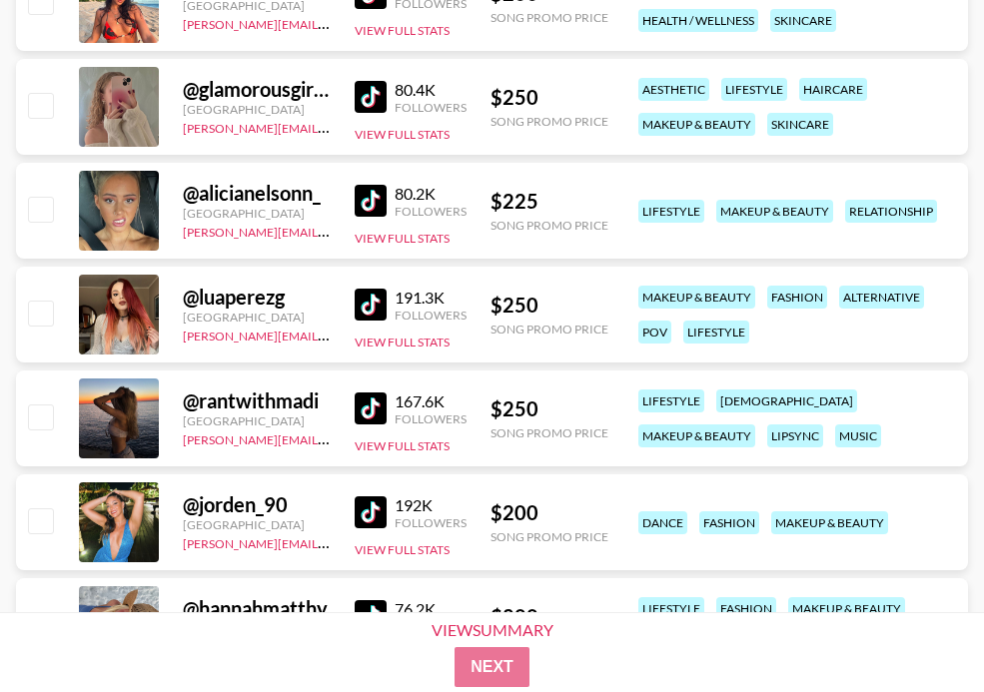
click at [362, 403] on img at bounding box center [371, 409] width 32 height 32
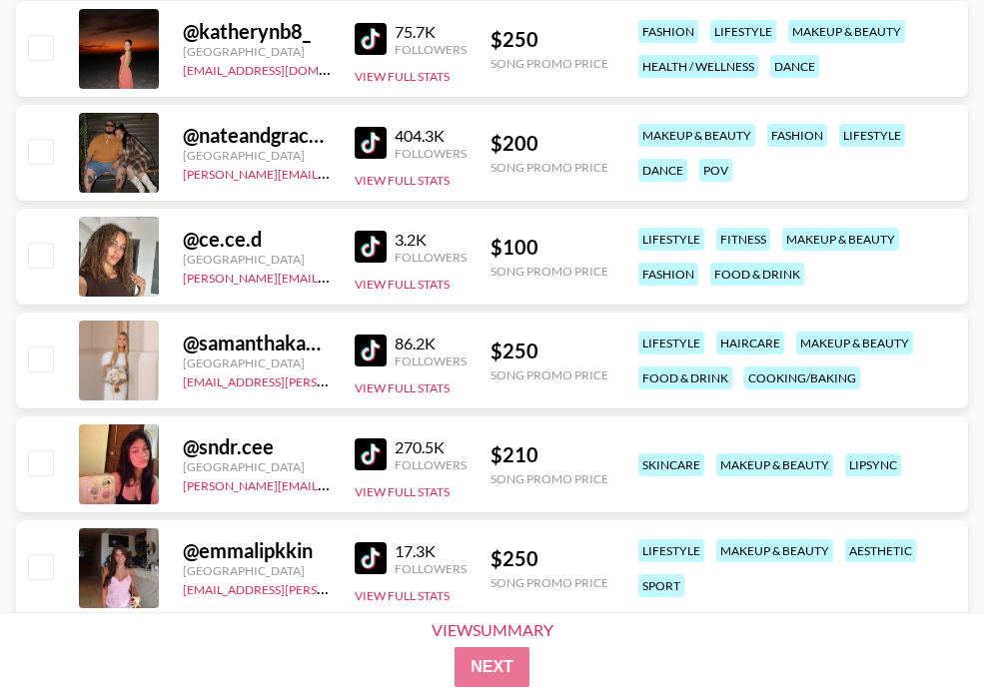
scroll to position [0, 0]
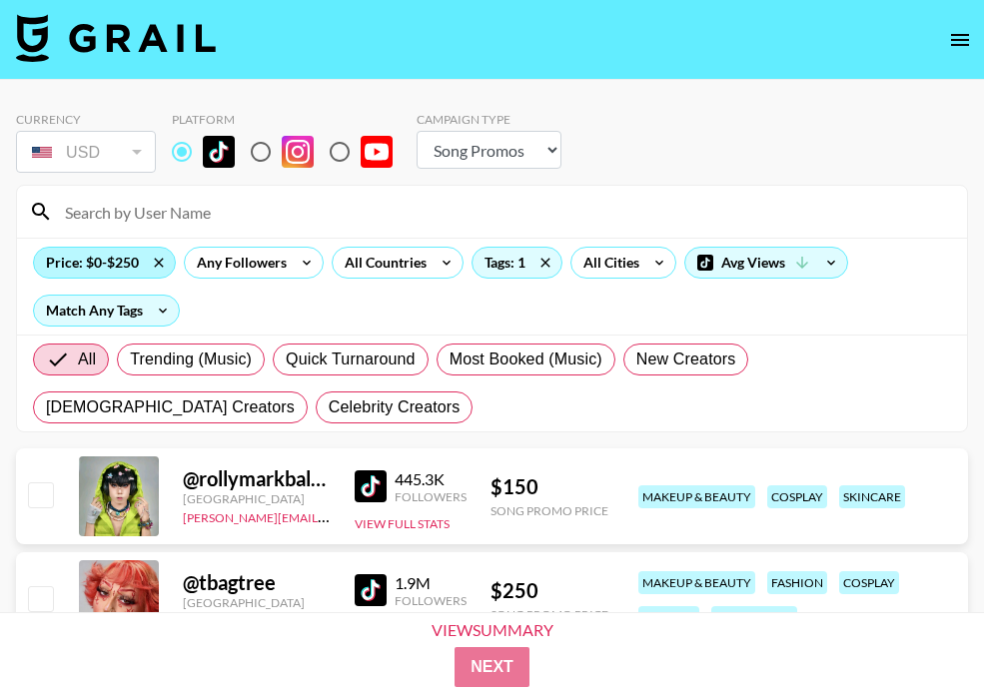
click at [128, 268] on div "Price: $0-$250" at bounding box center [104, 263] width 141 height 30
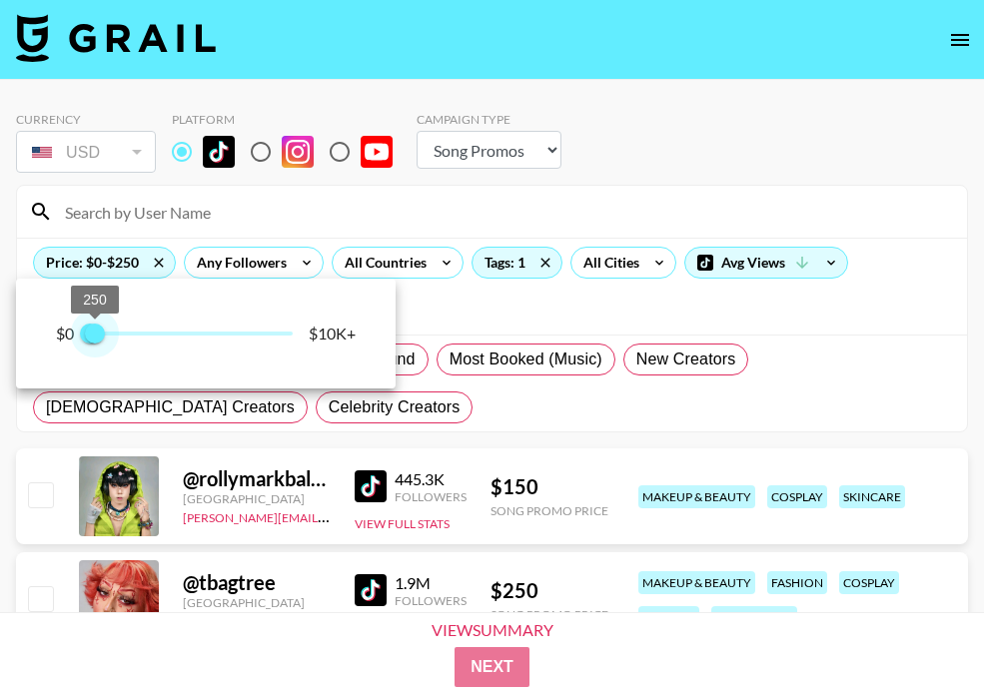
type input "500"
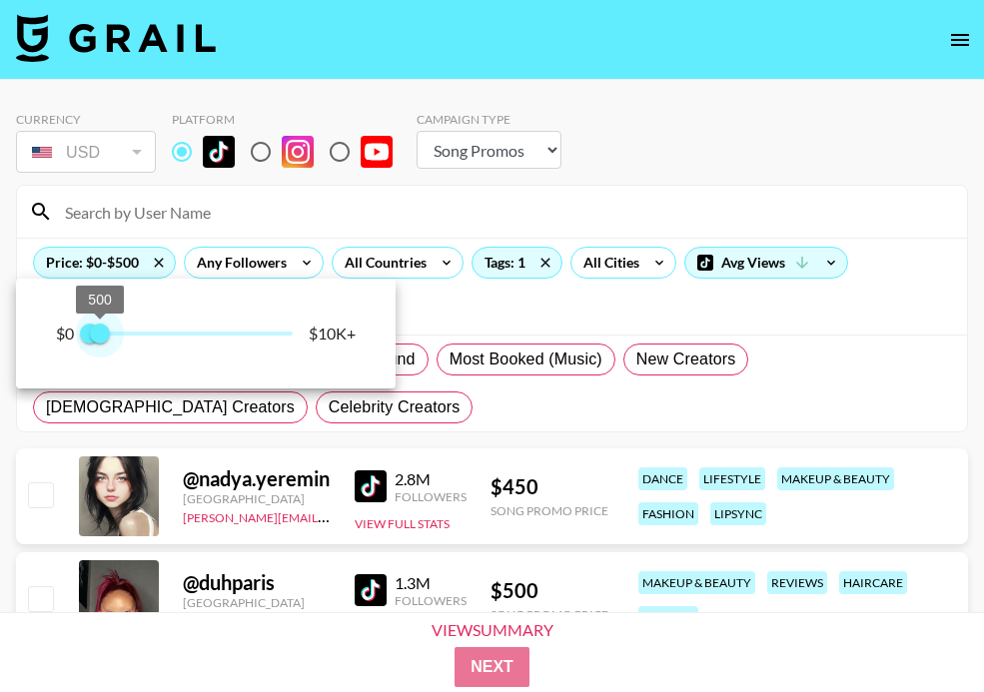
click at [100, 328] on span "500" at bounding box center [100, 334] width 20 height 20
click at [423, 411] on div at bounding box center [492, 346] width 984 height 692
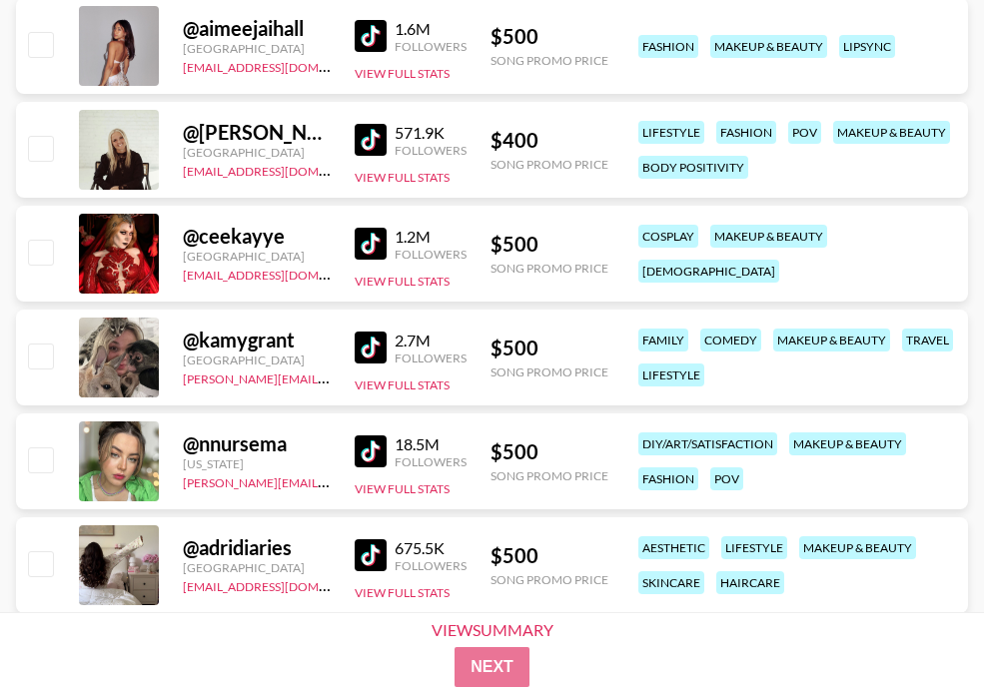
scroll to position [940, 0]
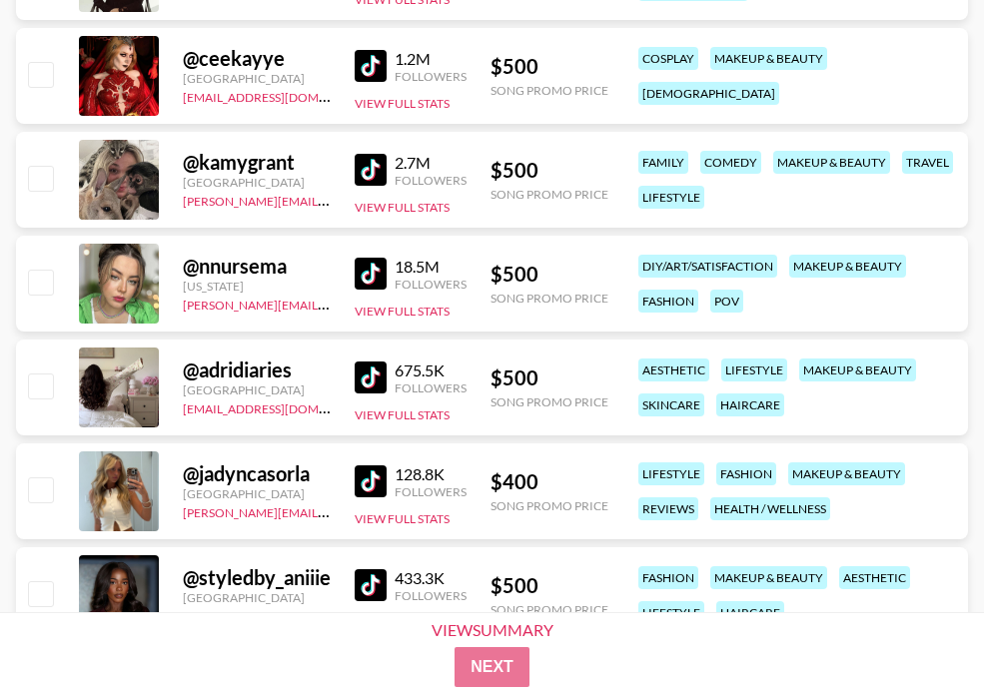
click at [368, 480] on img at bounding box center [371, 482] width 32 height 32
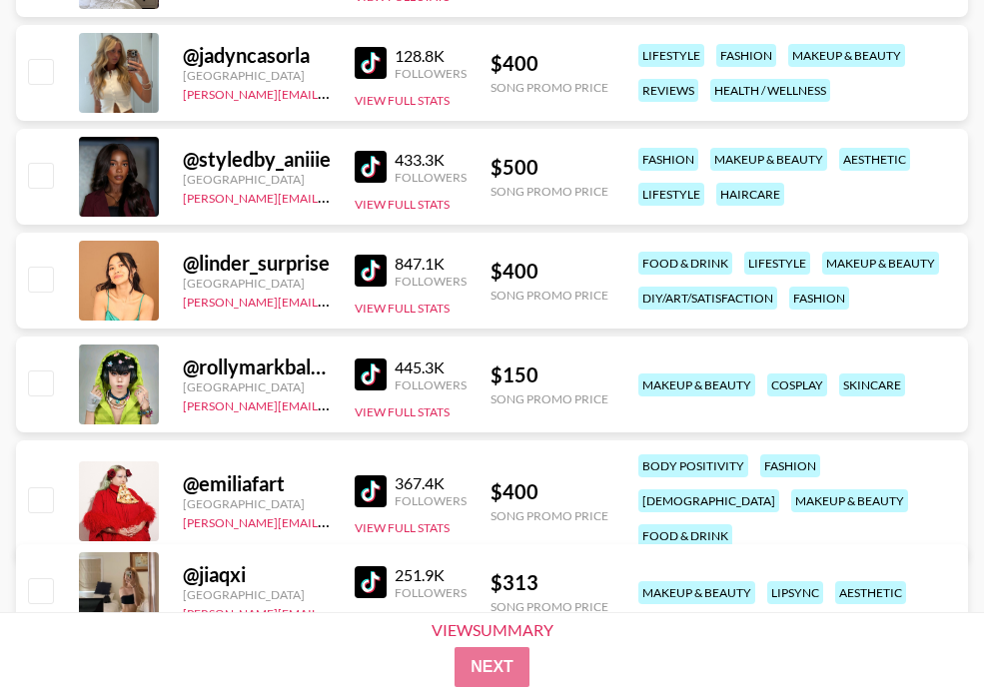
scroll to position [1507, 0]
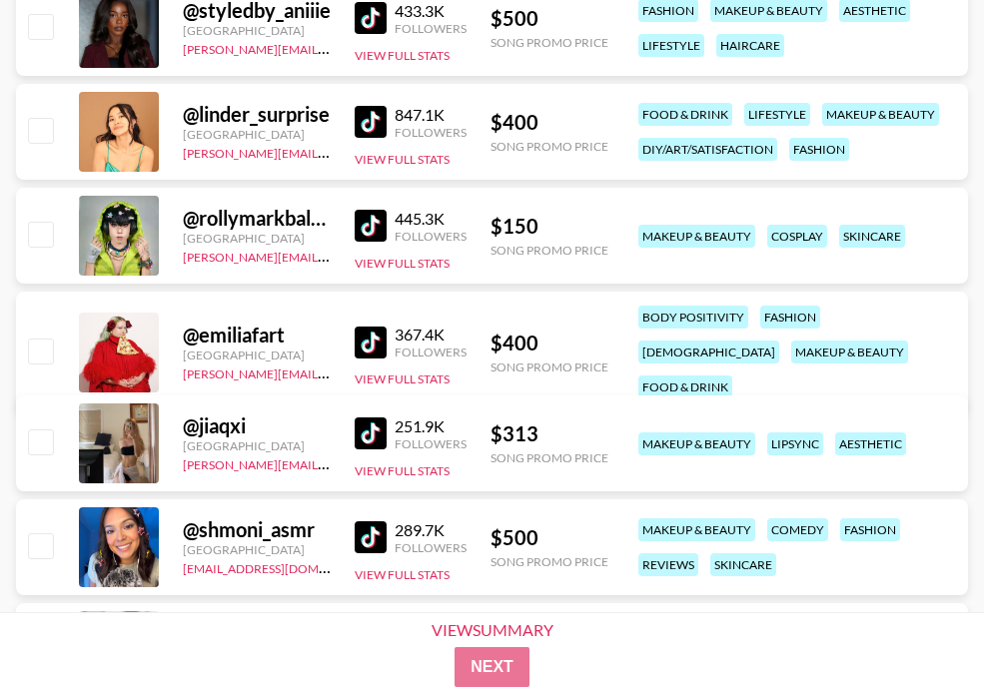
click at [361, 109] on img at bounding box center [371, 122] width 32 height 32
click at [365, 446] on img at bounding box center [371, 434] width 32 height 32
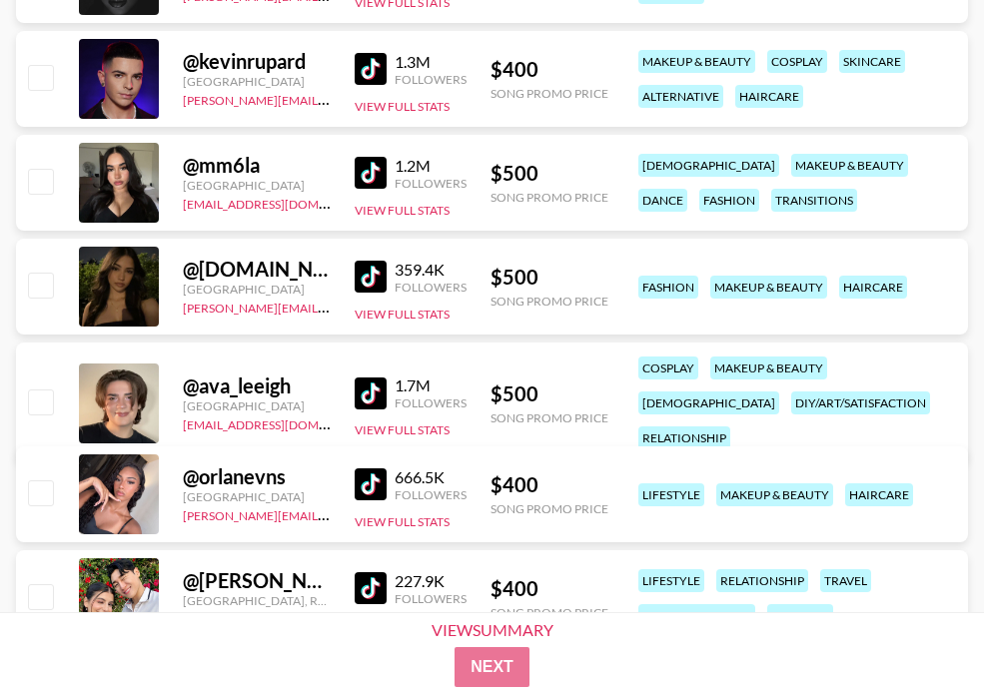
scroll to position [2552, 0]
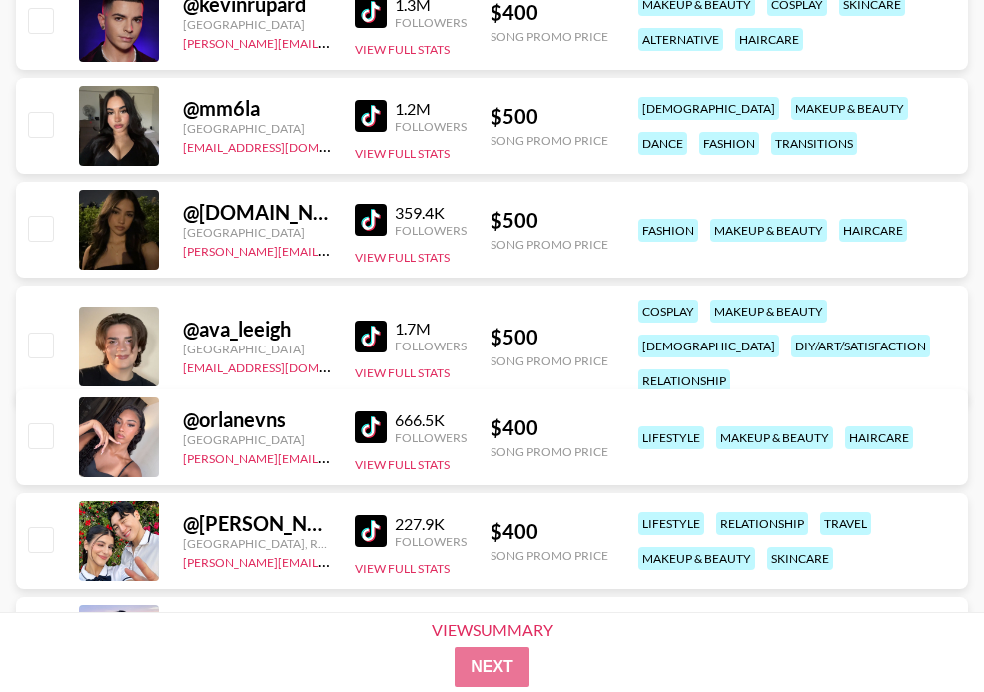
click at [371, 431] on img at bounding box center [371, 428] width 32 height 32
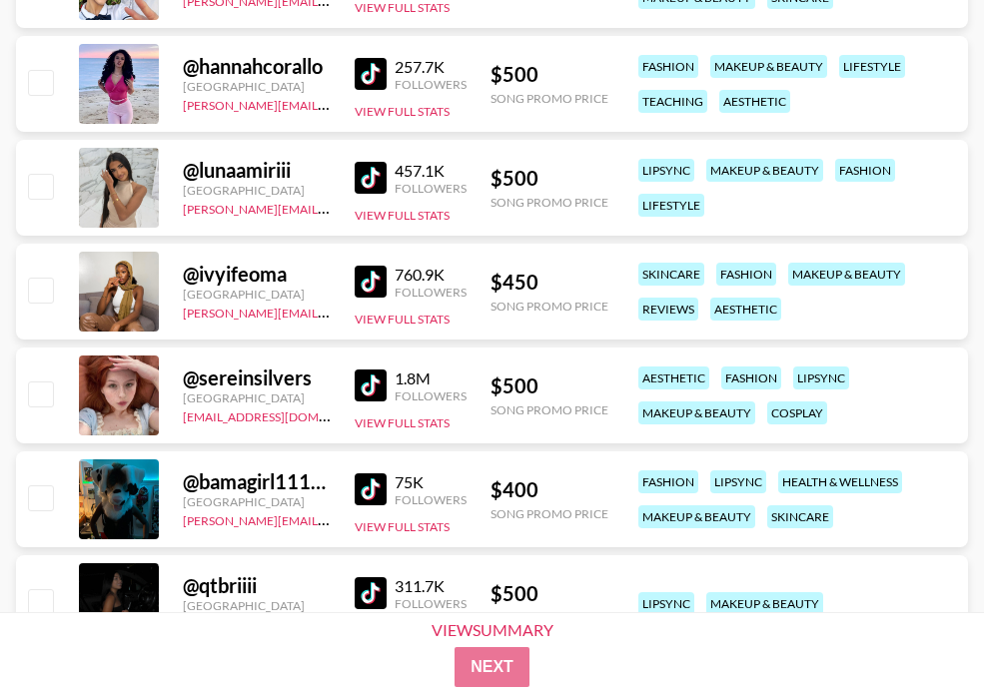
scroll to position [3259, 0]
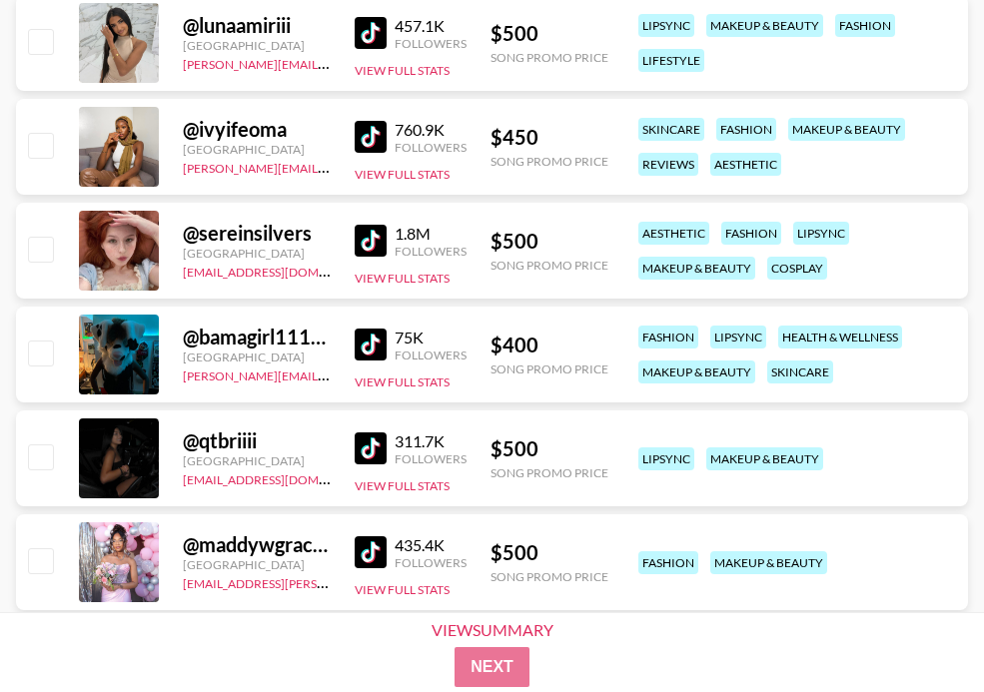
click at [355, 435] on img at bounding box center [371, 449] width 32 height 32
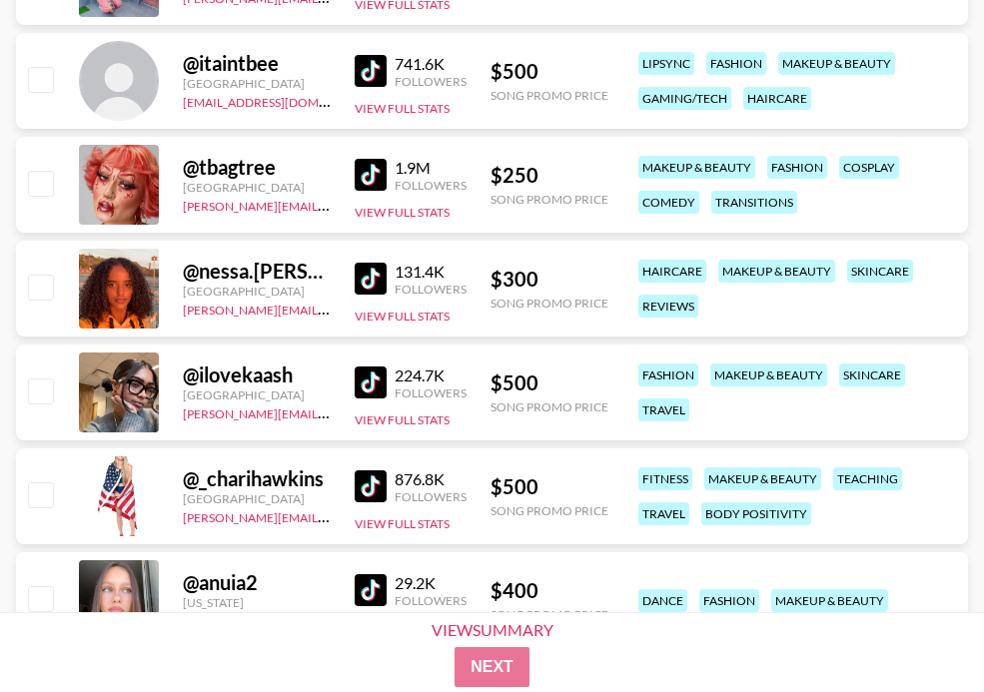
scroll to position [4172, 0]
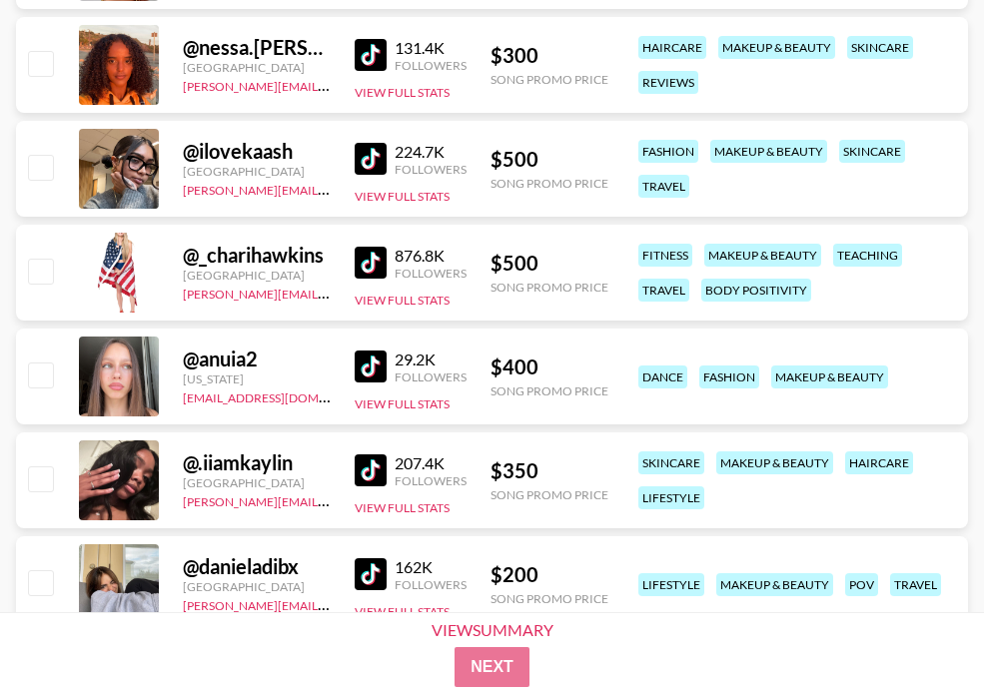
click at [371, 356] on img at bounding box center [371, 367] width 32 height 32
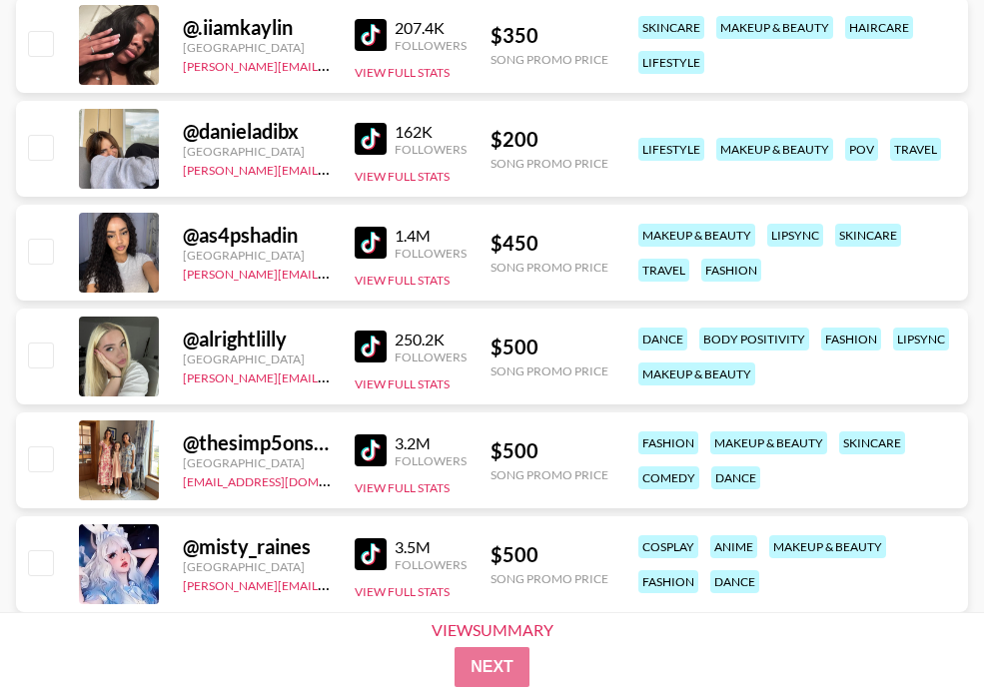
scroll to position [4671, 0]
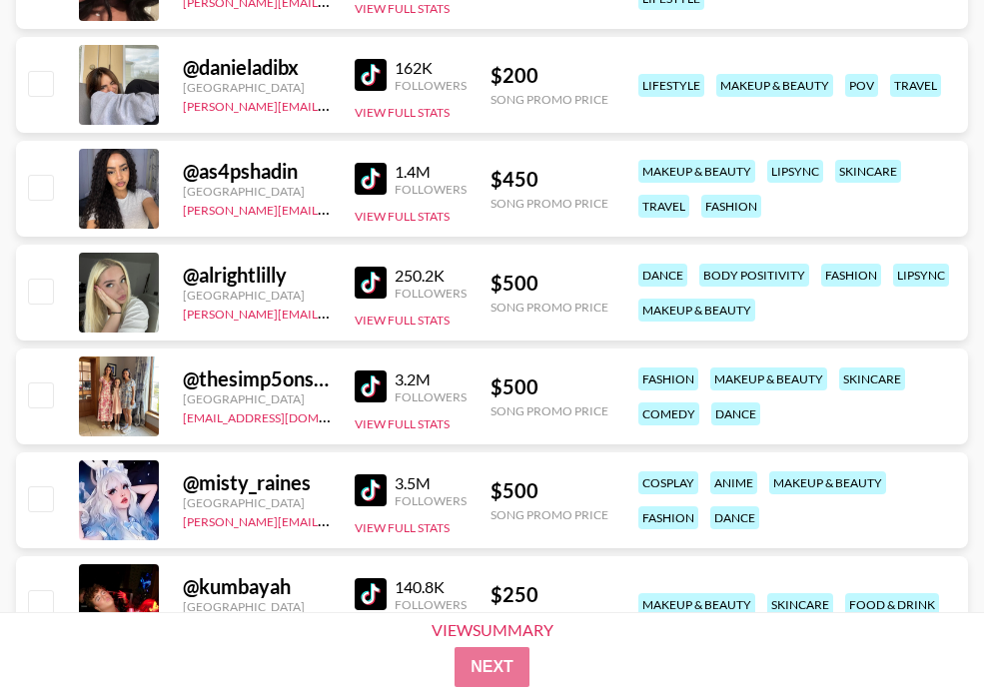
click at [346, 171] on div "@ as4pshadin [GEOGRAPHIC_DATA] [PERSON_NAME][EMAIL_ADDRESS][DOMAIN_NAME] 1.4M F…" at bounding box center [492, 189] width 952 height 96
click at [357, 176] on img at bounding box center [371, 179] width 32 height 32
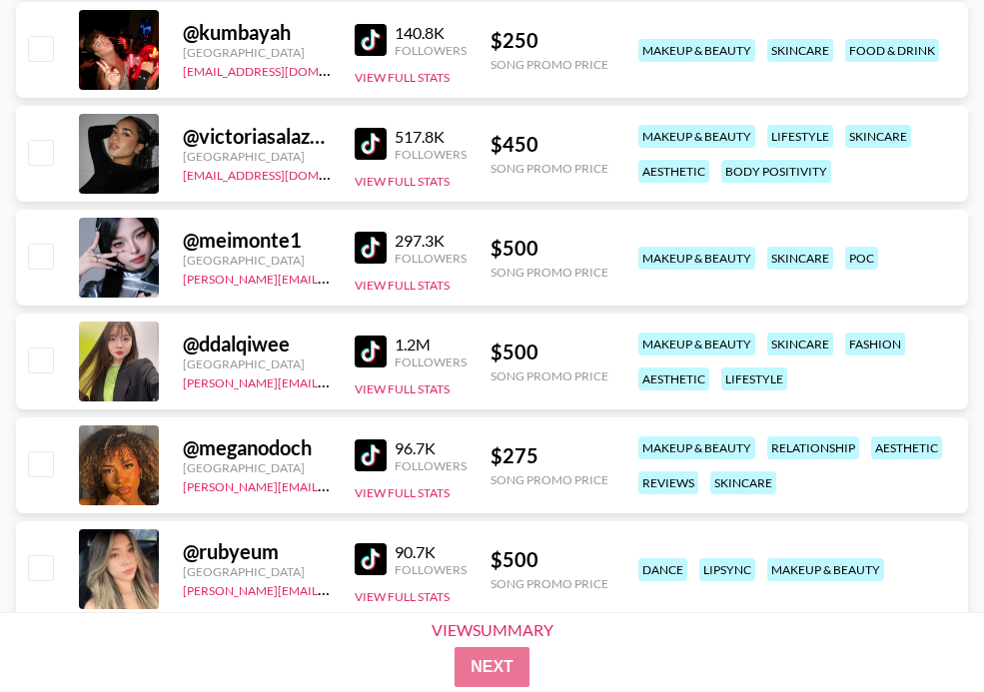
scroll to position [5312, 0]
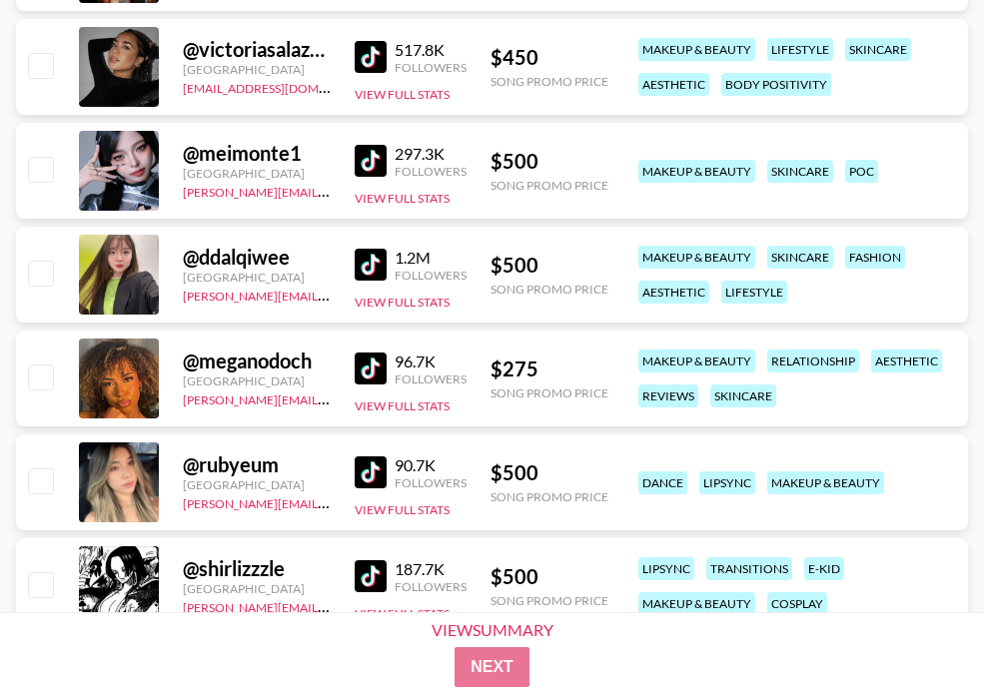
click at [377, 472] on img at bounding box center [371, 473] width 32 height 32
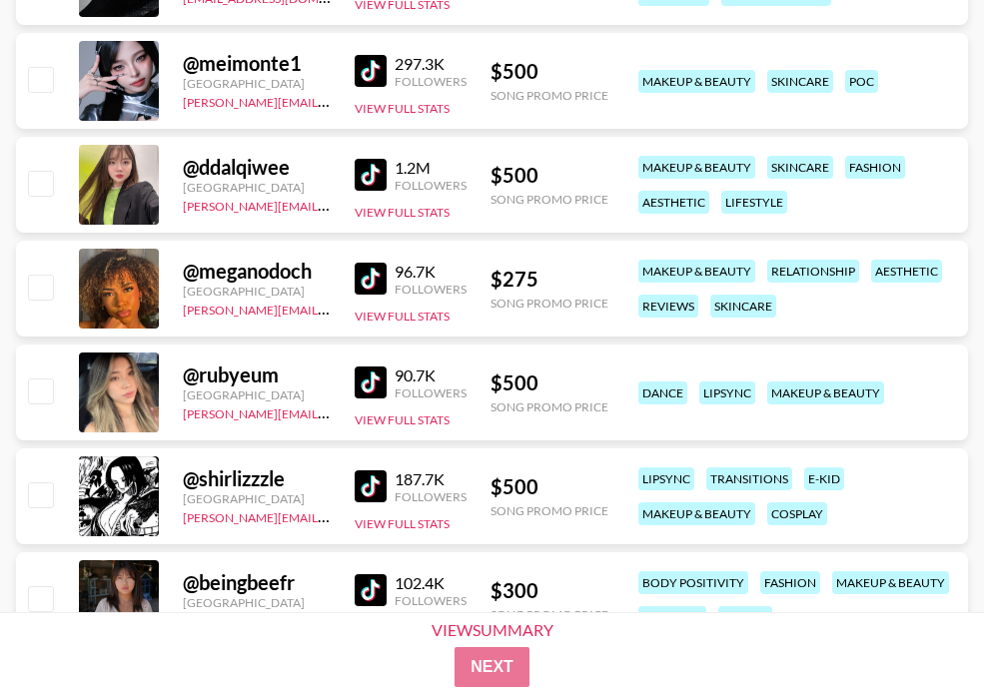
scroll to position [5763, 0]
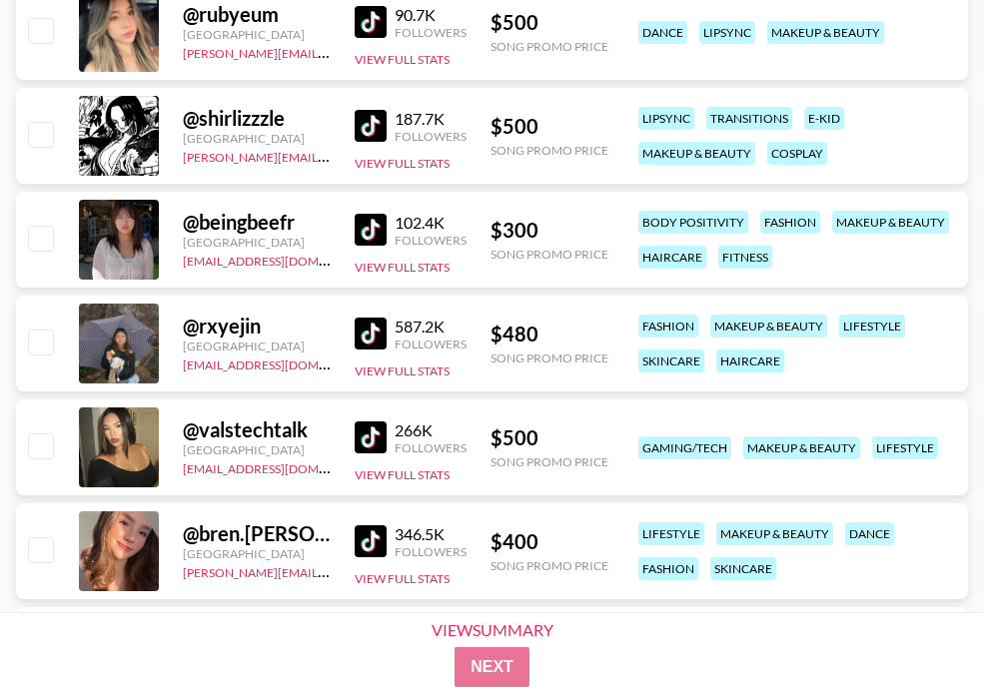
click at [371, 437] on img at bounding box center [371, 438] width 32 height 32
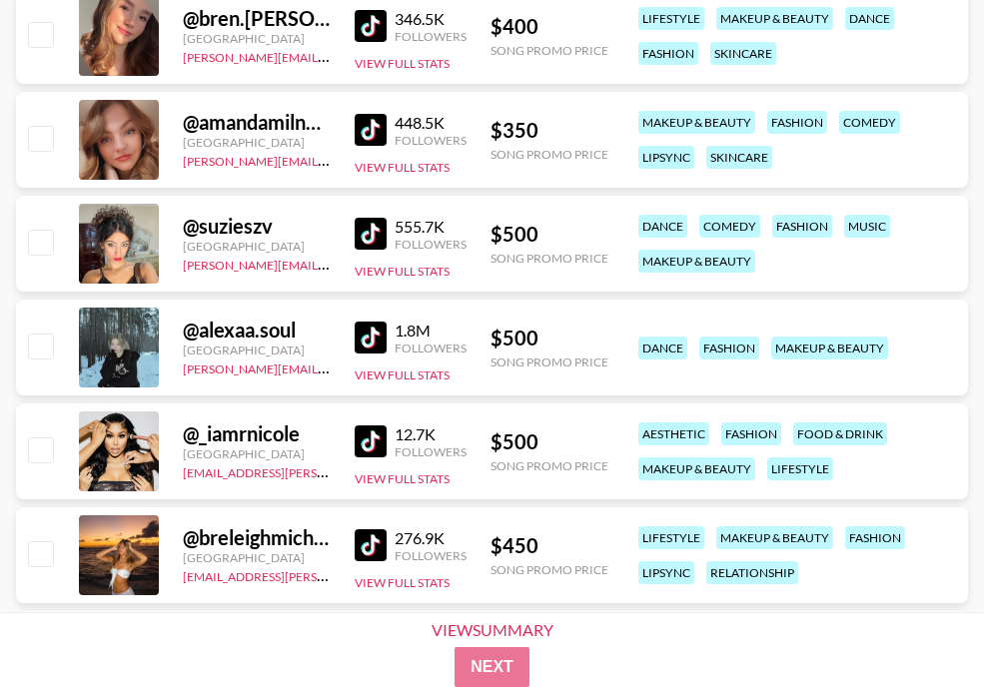
scroll to position [6281, 0]
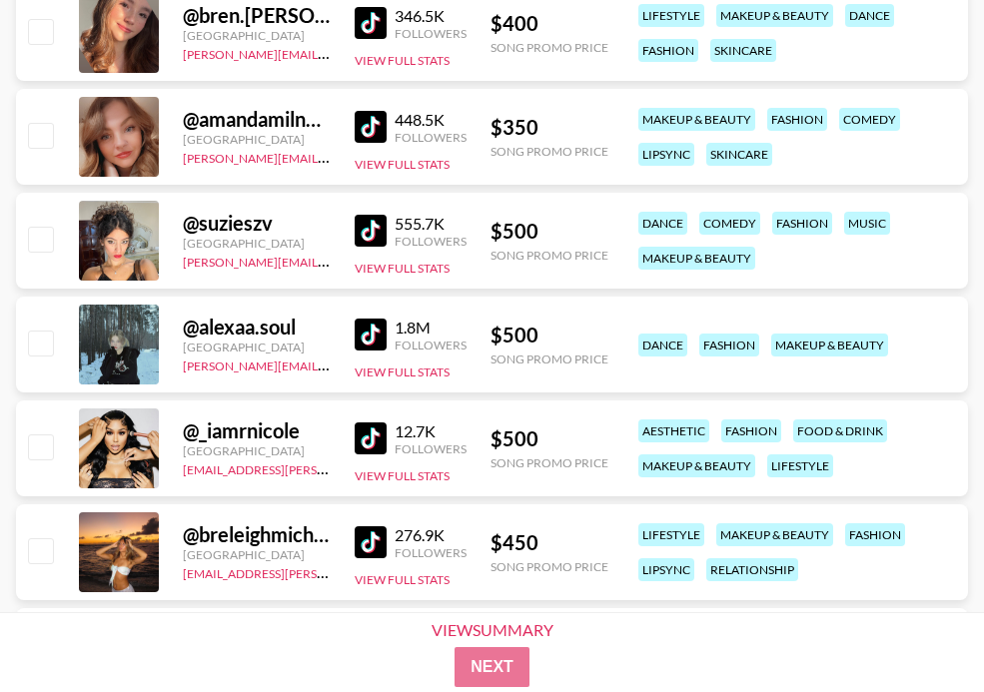
click at [366, 525] on div "276.9K Followers" at bounding box center [411, 542] width 112 height 35
click at [364, 535] on img at bounding box center [371, 542] width 32 height 32
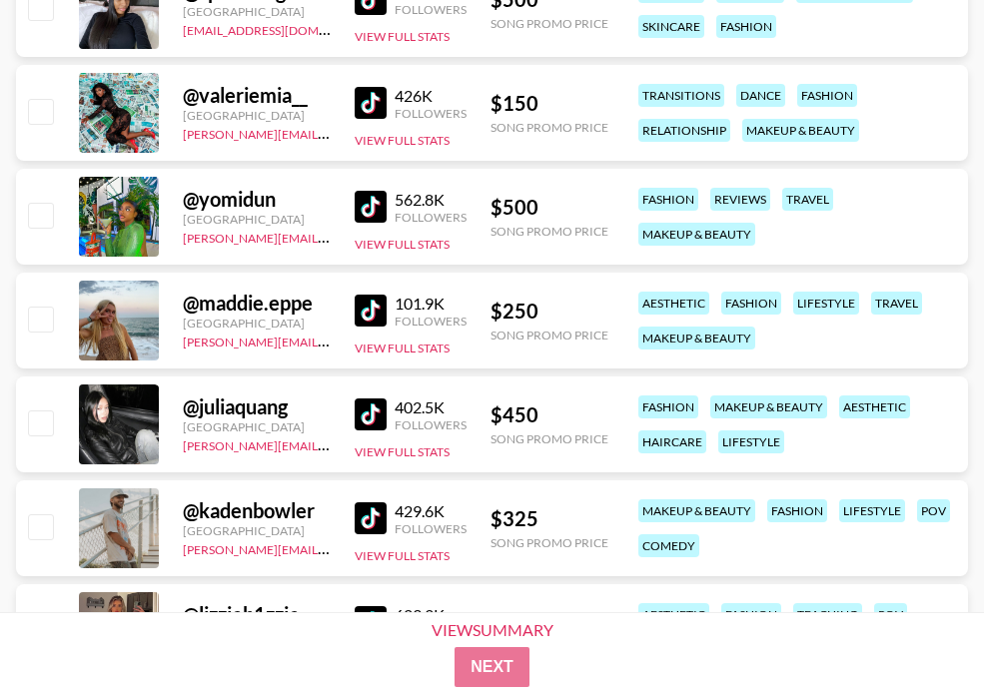
scroll to position [7050, 0]
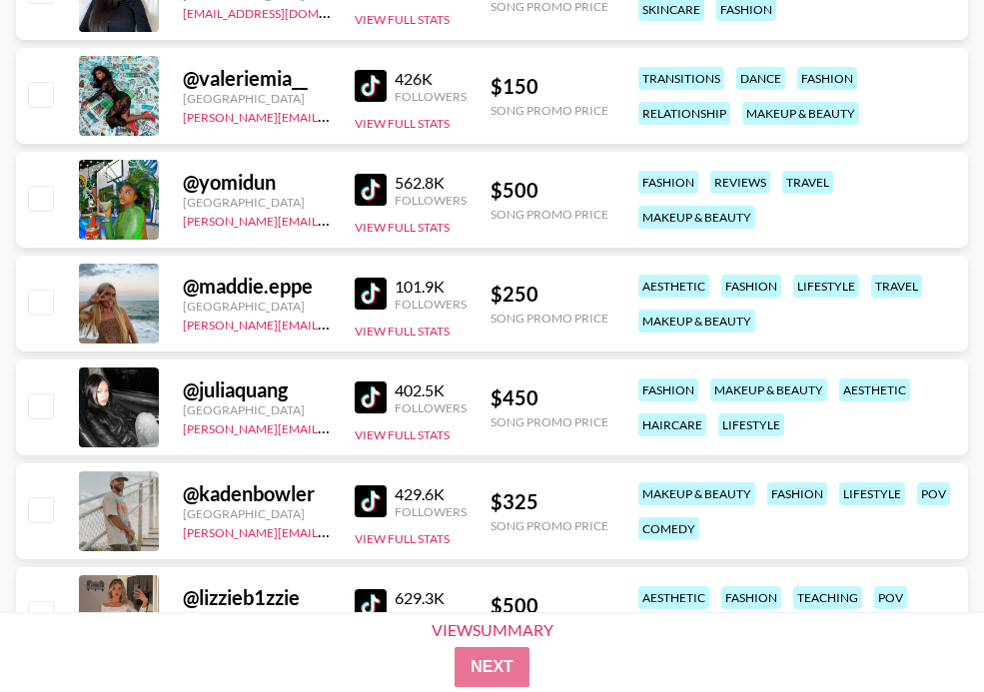
click at [372, 401] on img at bounding box center [371, 398] width 32 height 32
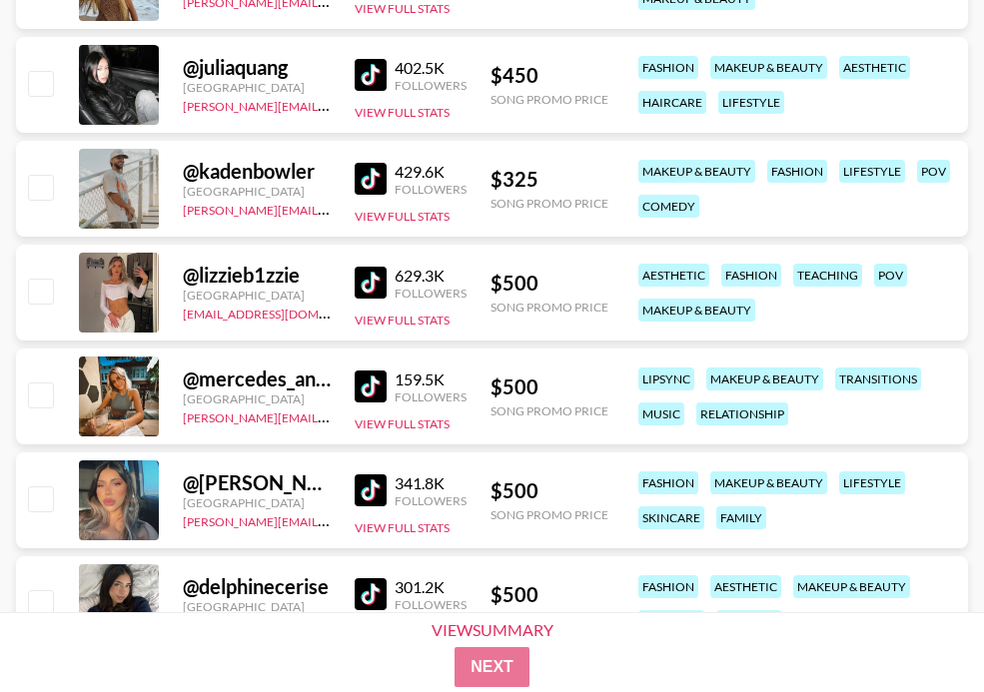
scroll to position [7421, 0]
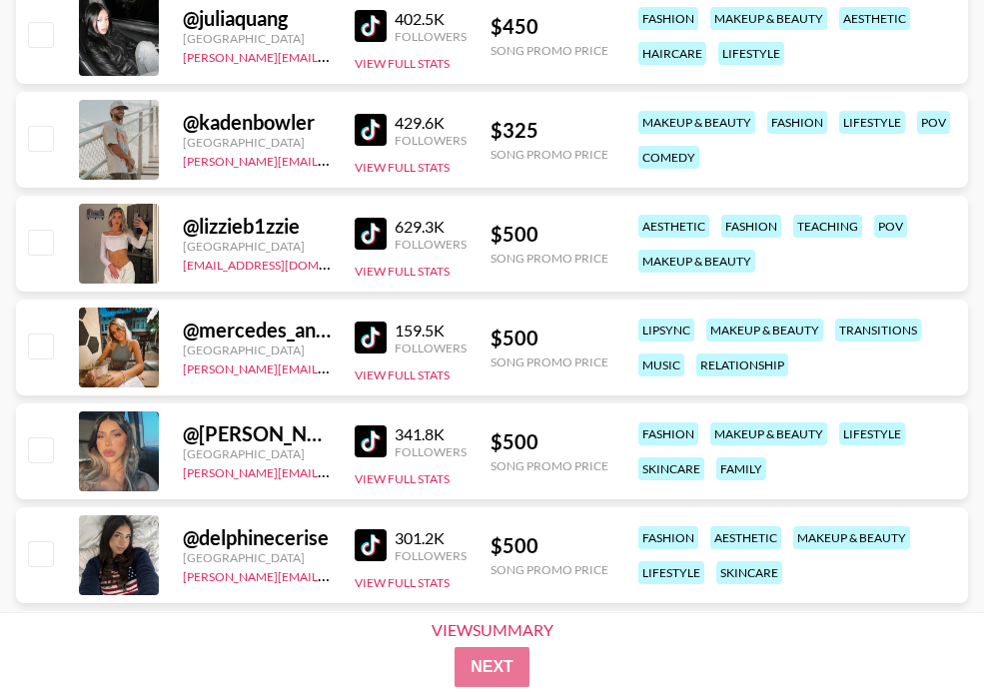
click at [373, 250] on div "629.3K Followers" at bounding box center [411, 234] width 112 height 35
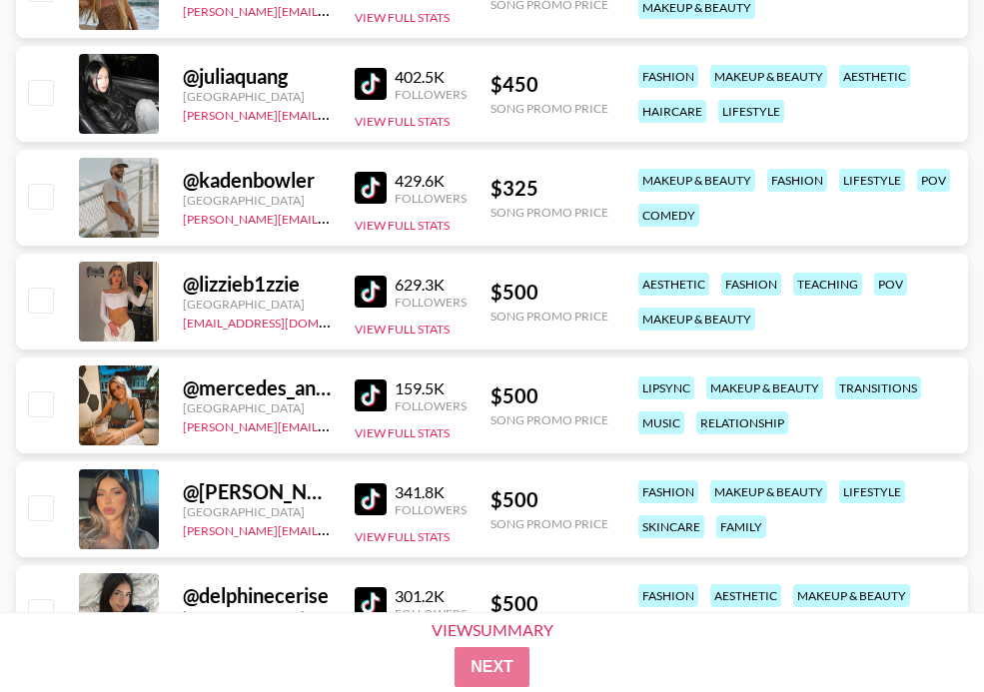
scroll to position [7281, 0]
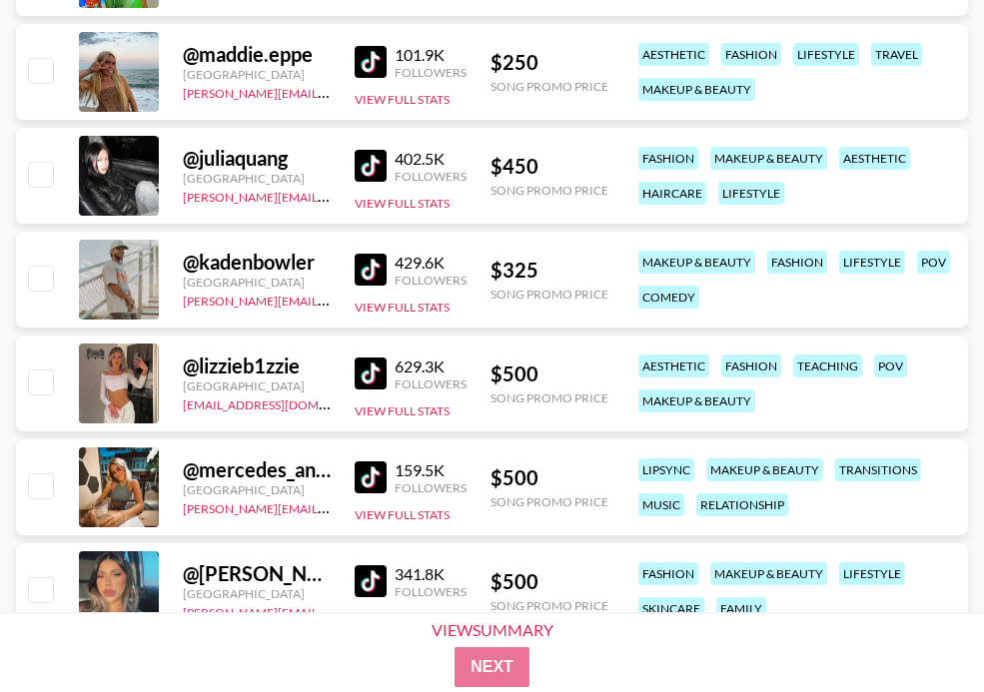
click at [373, 373] on img at bounding box center [371, 374] width 32 height 32
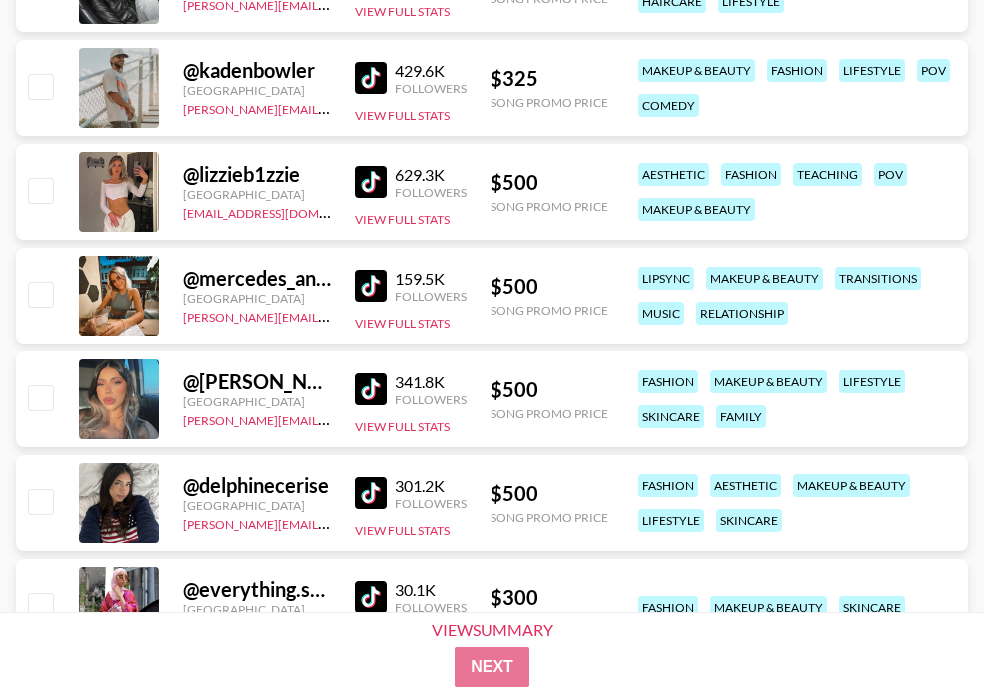
scroll to position [7480, 0]
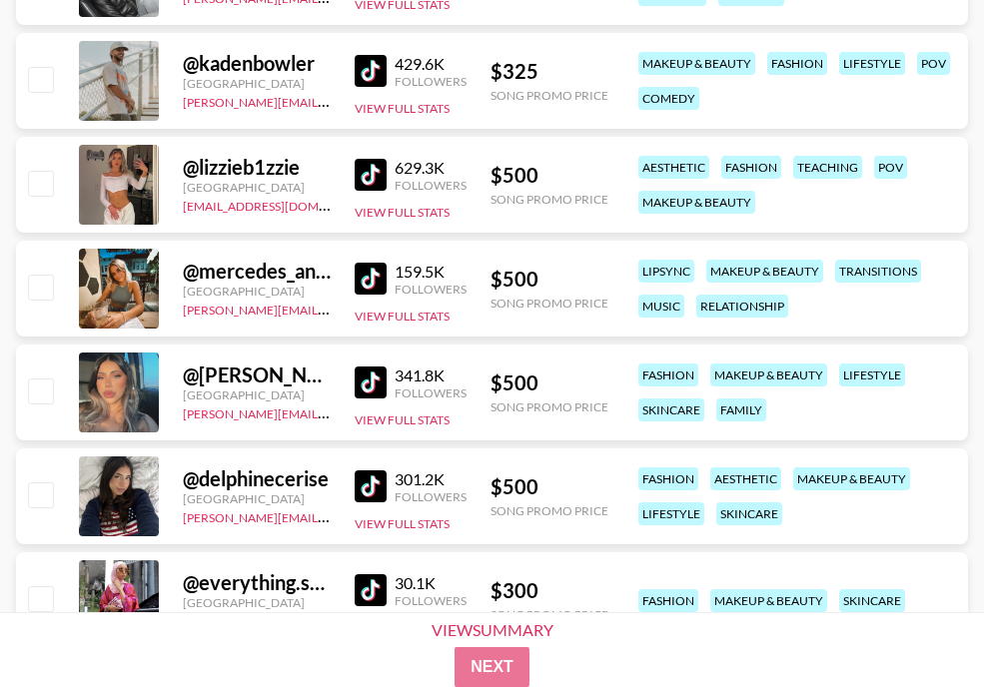
click at [365, 492] on img at bounding box center [371, 487] width 32 height 32
click at [379, 378] on img at bounding box center [371, 383] width 32 height 32
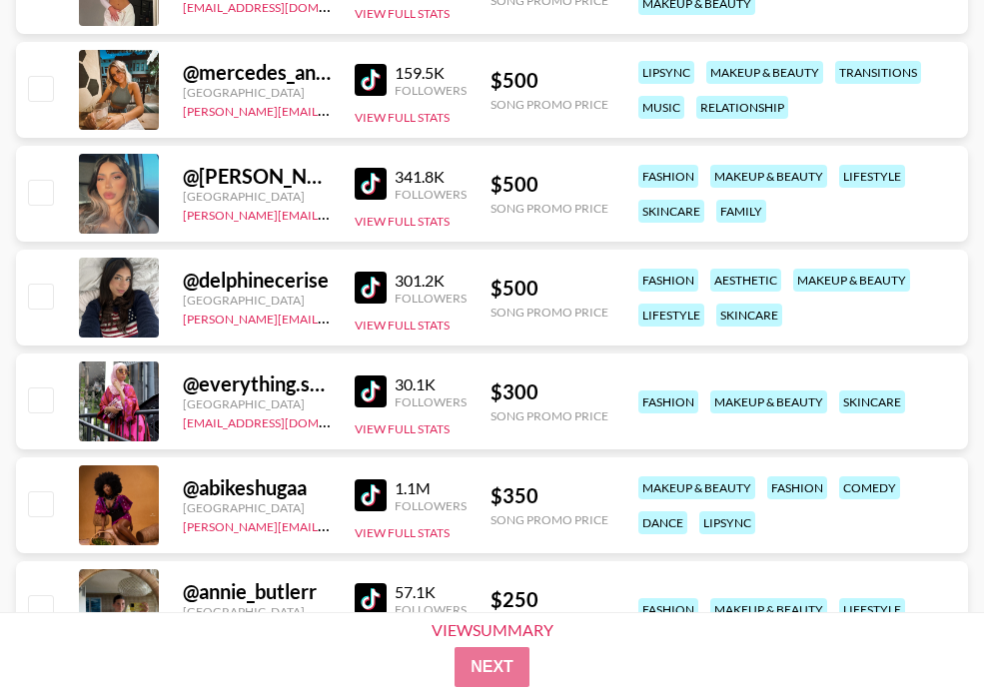
scroll to position [7868, 0]
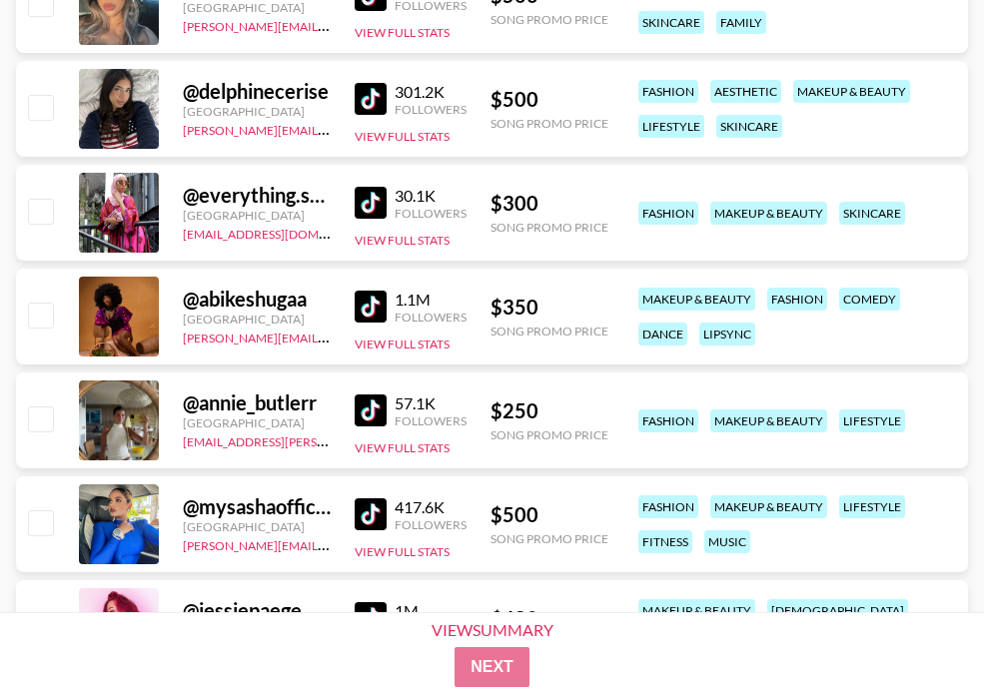
click at [378, 414] on img at bounding box center [371, 411] width 32 height 32
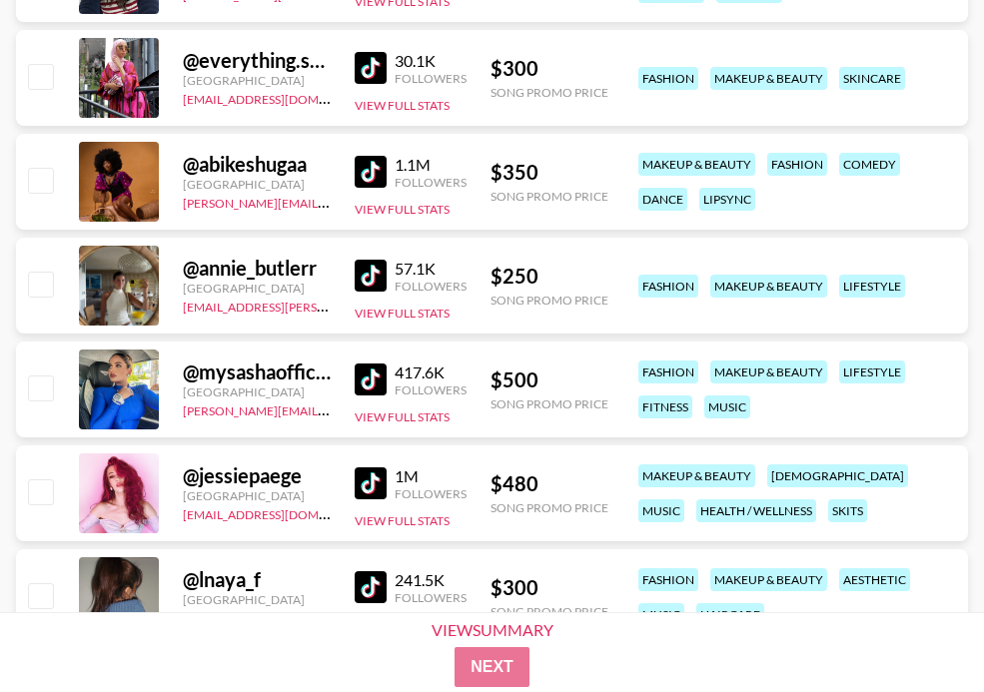
click at [366, 475] on img at bounding box center [371, 484] width 32 height 32
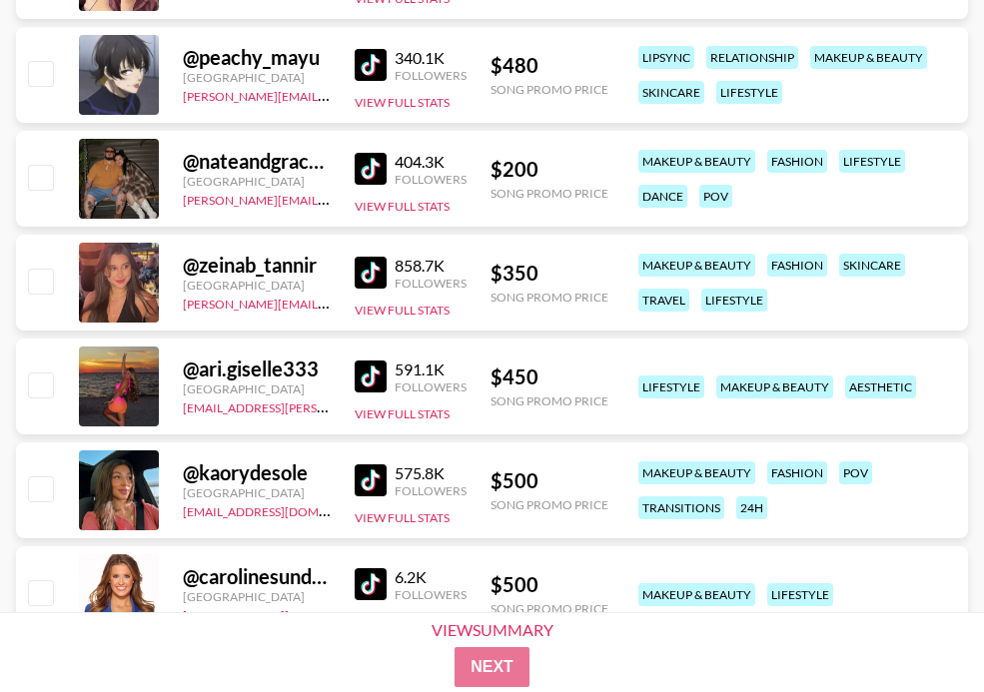
scroll to position [9060, 0]
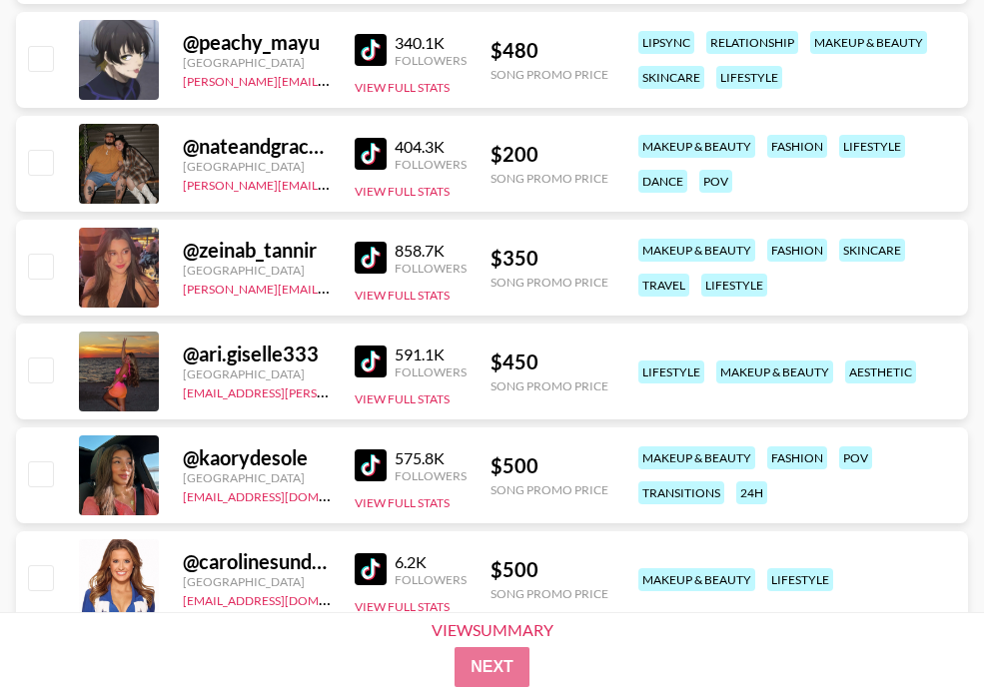
click at [374, 462] on img at bounding box center [371, 466] width 32 height 32
click at [361, 460] on img at bounding box center [371, 466] width 32 height 32
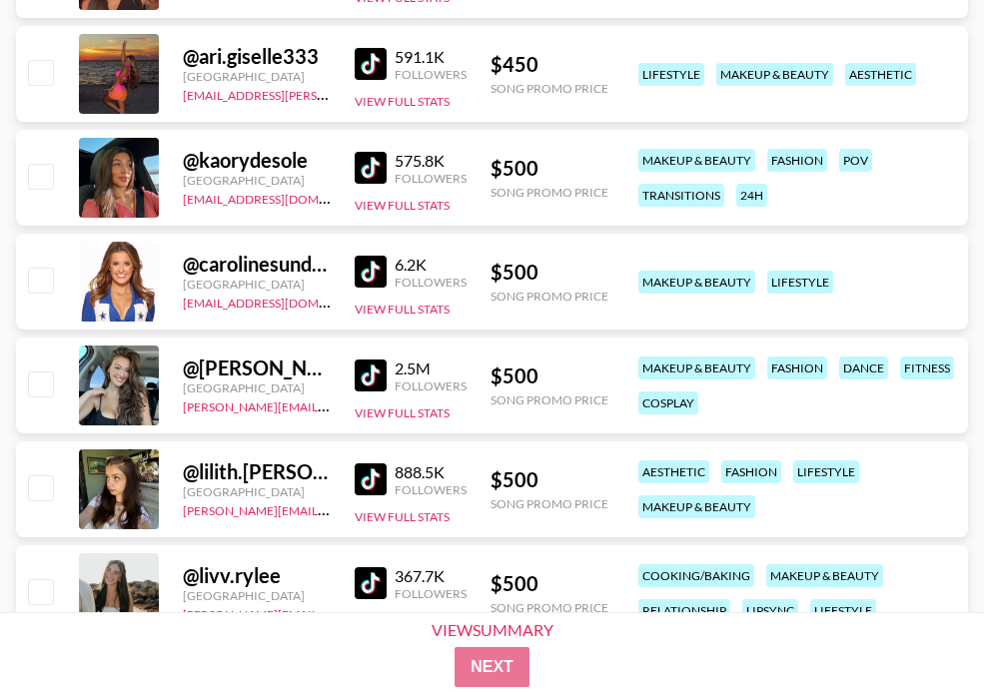
click at [365, 370] on img at bounding box center [371, 376] width 32 height 32
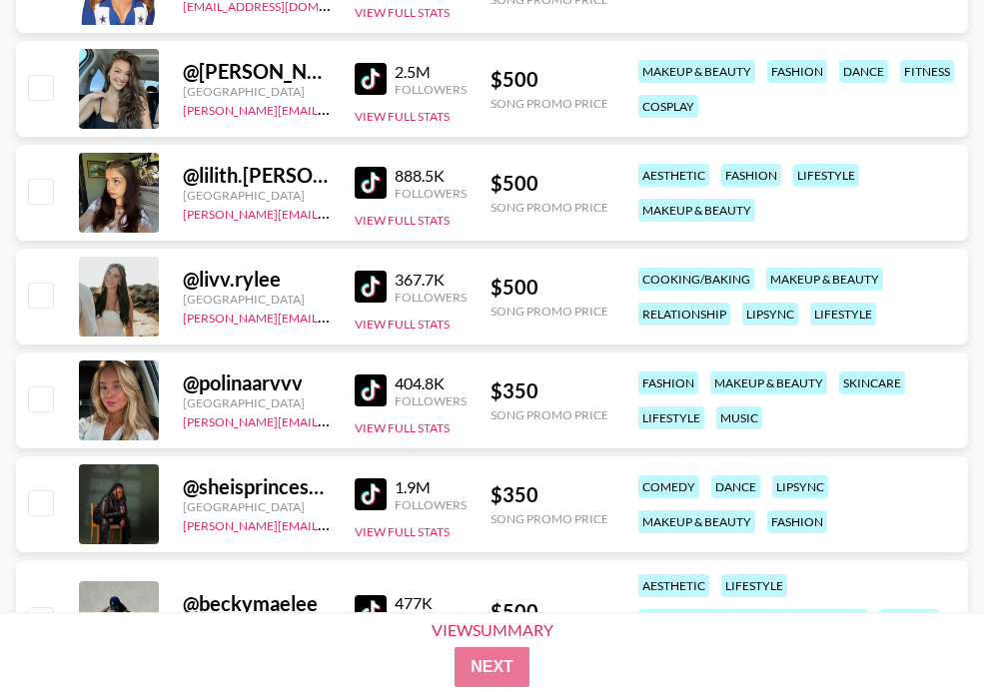
click at [365, 388] on img at bounding box center [371, 391] width 32 height 32
click at [371, 293] on img at bounding box center [371, 287] width 32 height 32
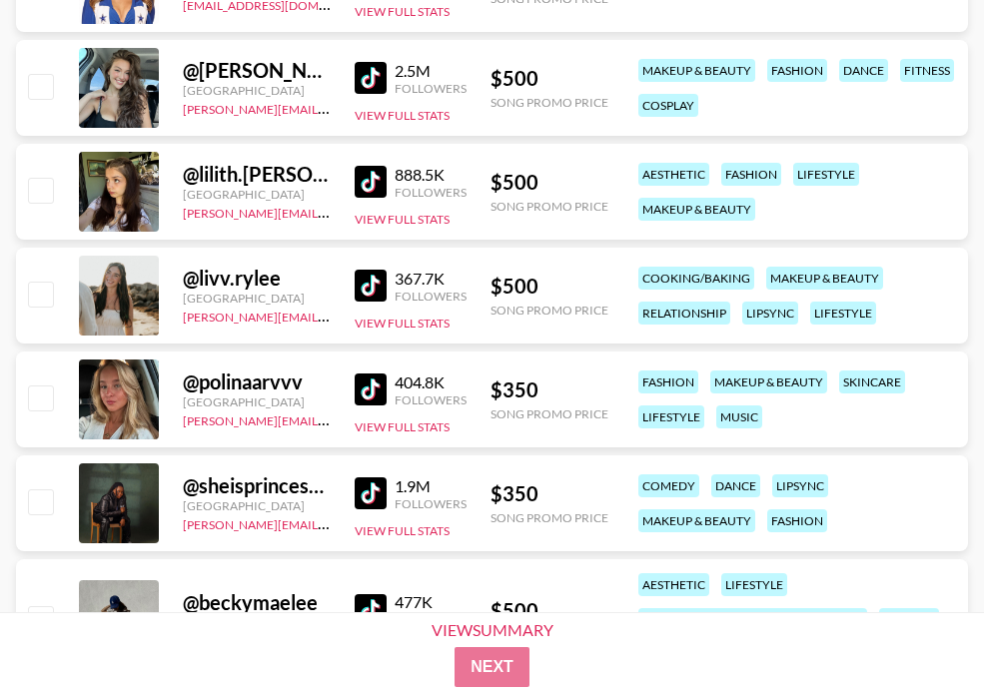
scroll to position [9904, 0]
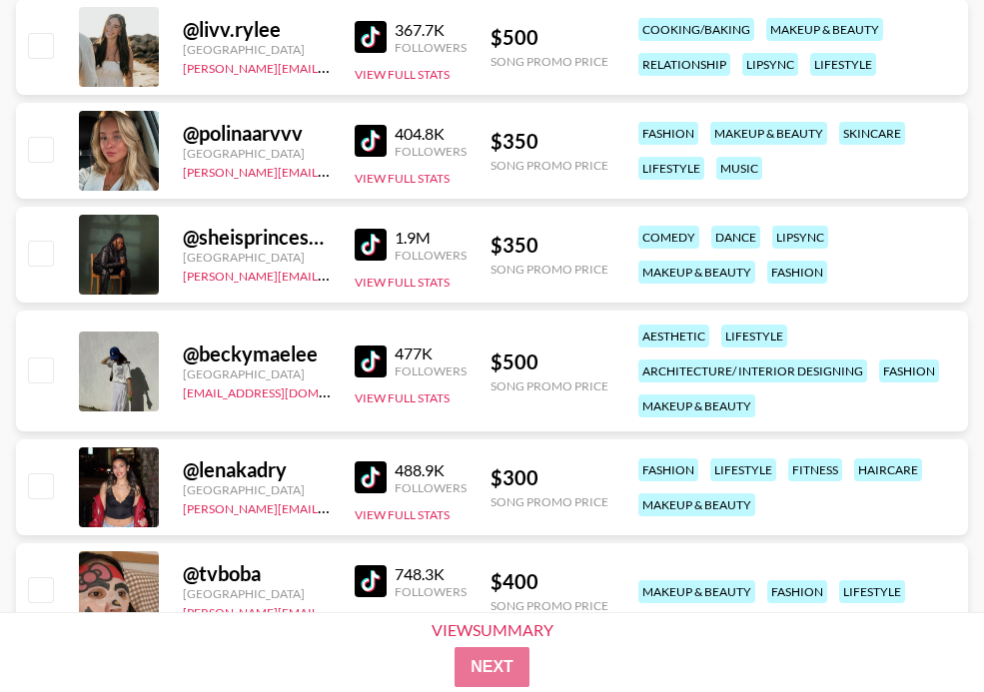
click at [361, 473] on img at bounding box center [371, 478] width 32 height 32
